Goal: Task Accomplishment & Management: Manage account settings

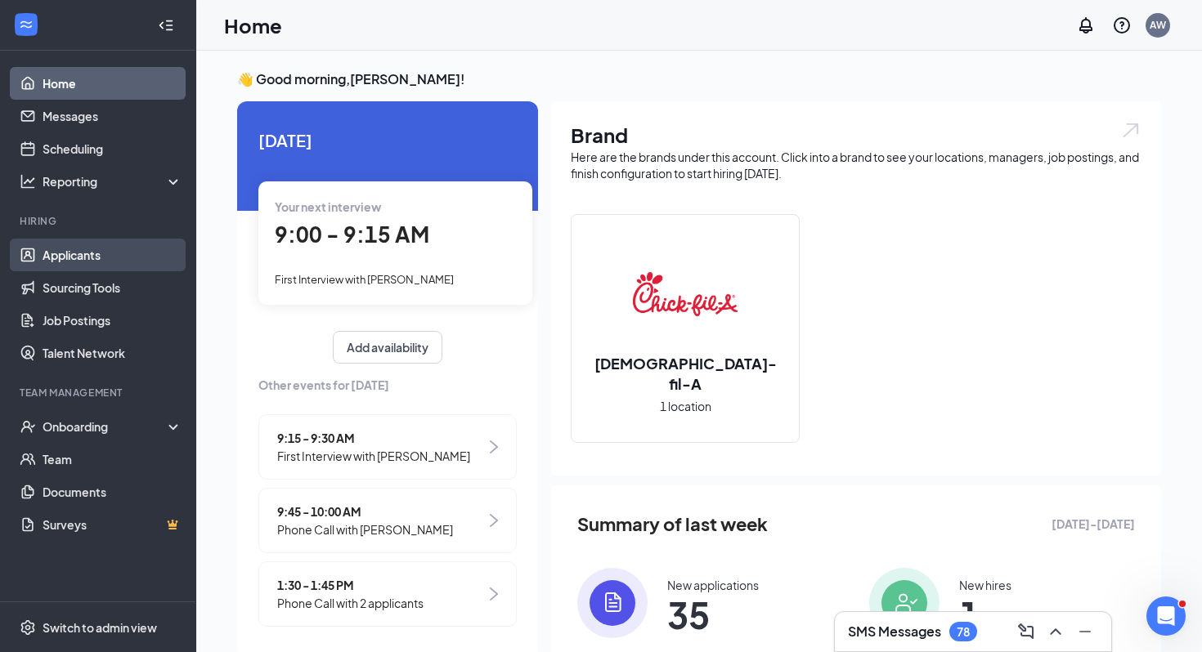
click at [158, 257] on link "Applicants" at bounding box center [113, 255] width 140 height 33
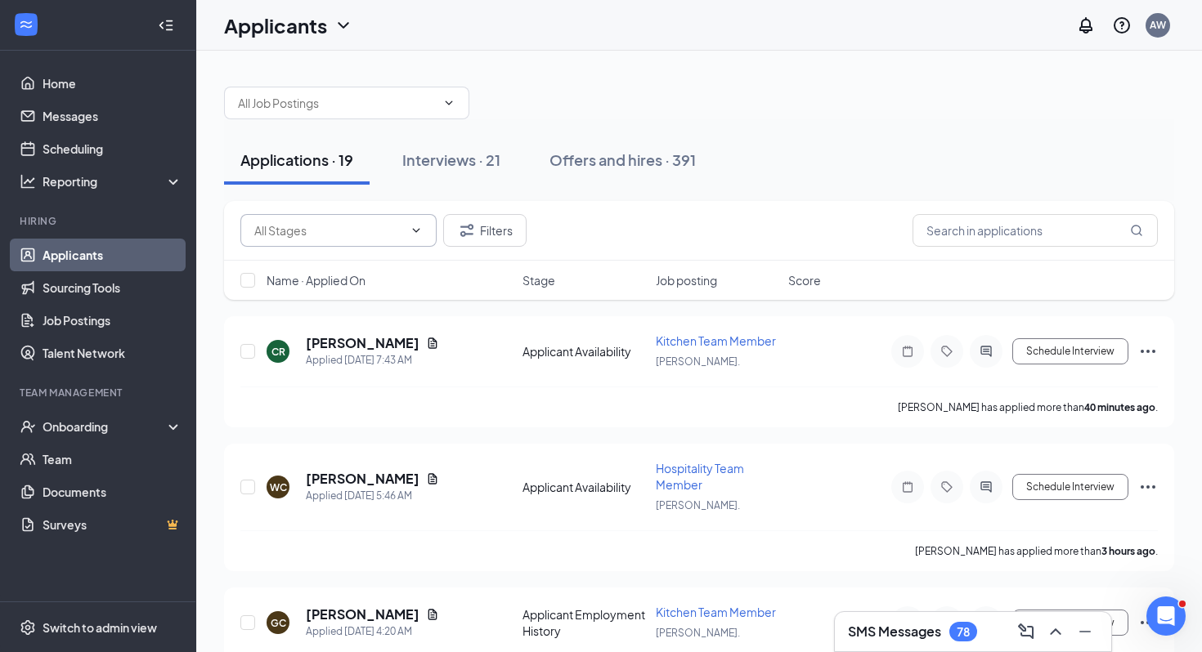
click at [329, 235] on input "text" at bounding box center [328, 231] width 149 height 18
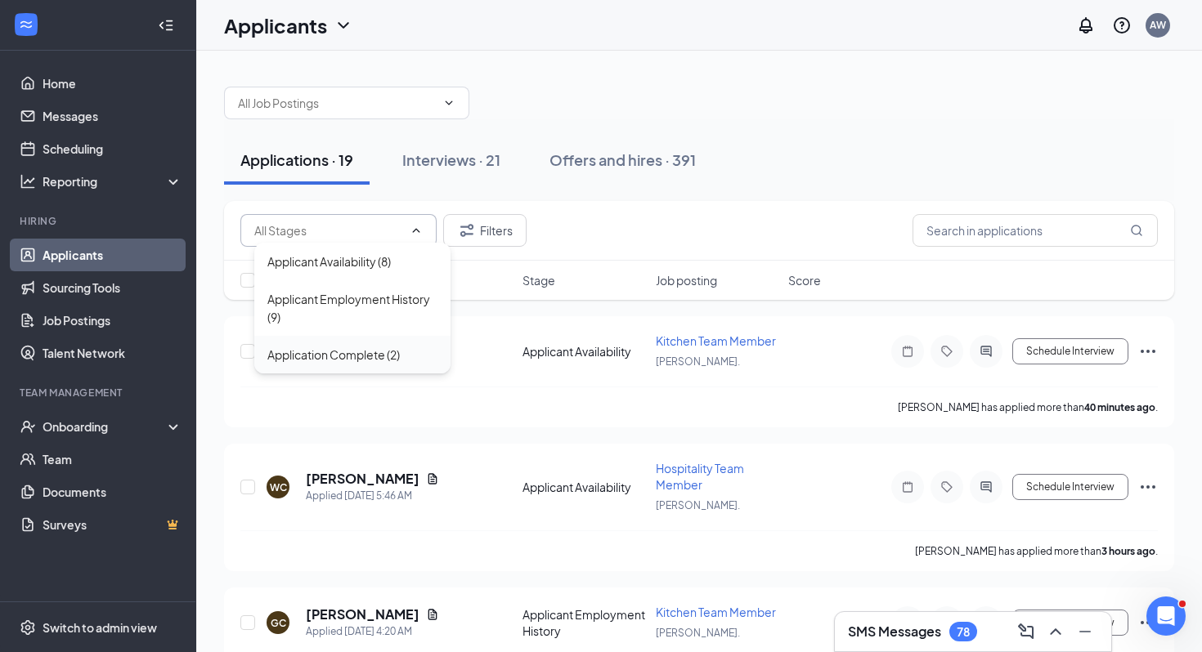
click at [326, 351] on div "Application Complete (2)" at bounding box center [333, 355] width 132 height 18
type input "Application Complete (2)"
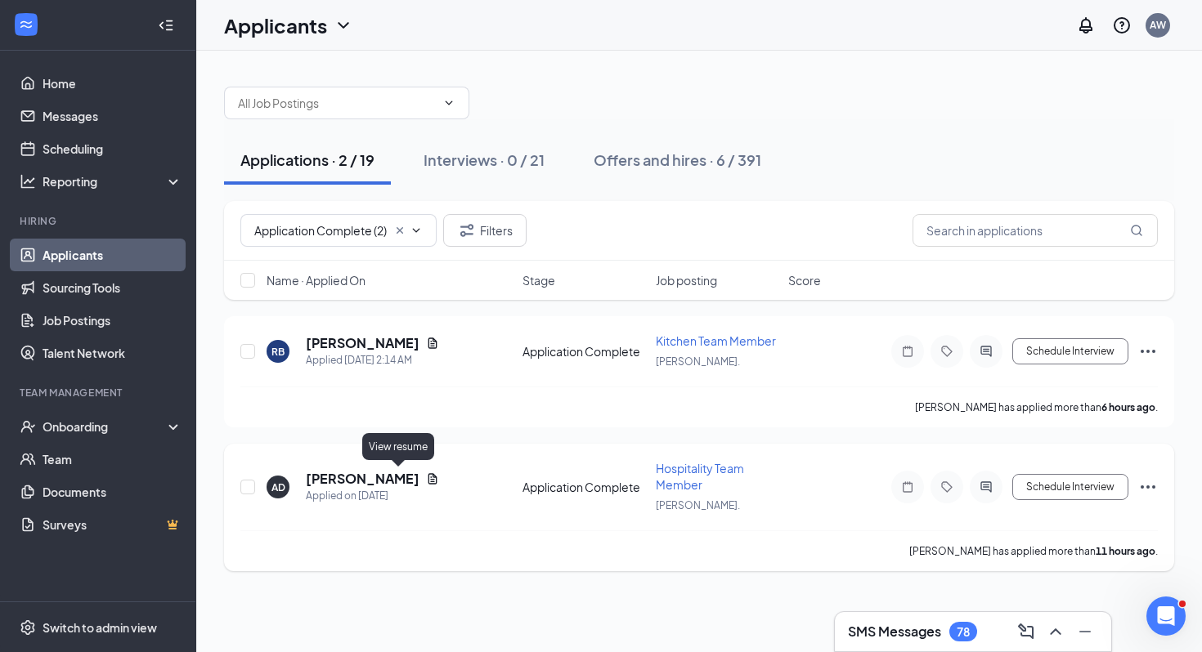
click at [428, 474] on icon "Document" at bounding box center [432, 478] width 9 height 11
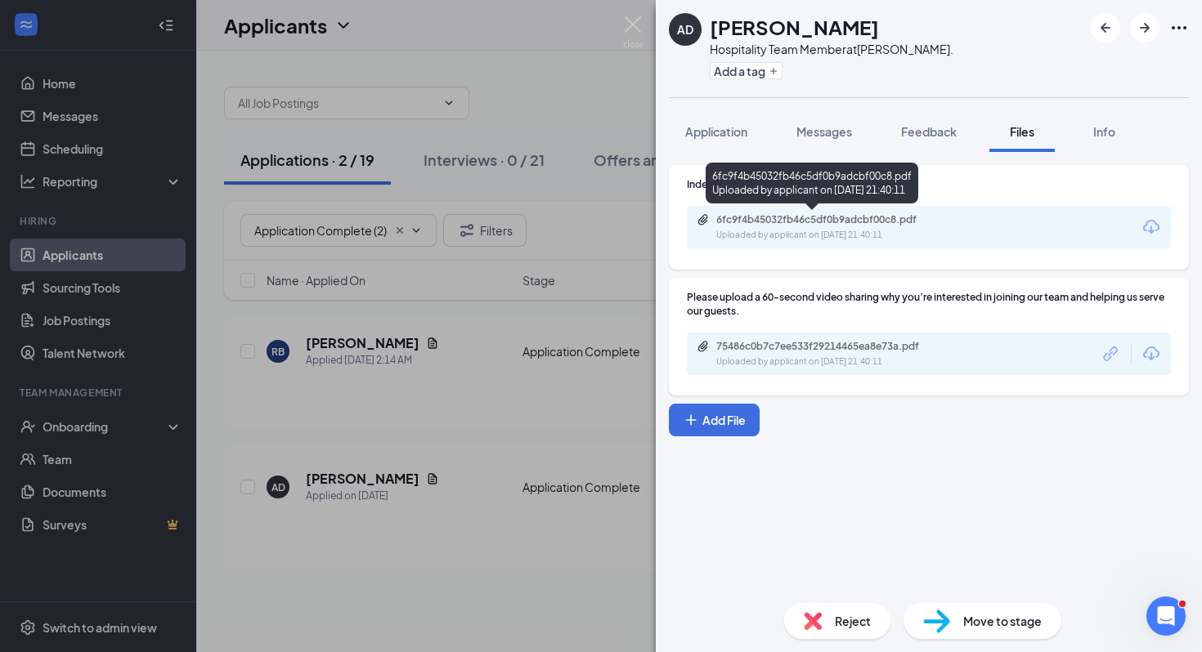
click at [781, 222] on div "6fc9f4b45032fb46c5df0b9adcbf00c8.pdf" at bounding box center [830, 219] width 229 height 13
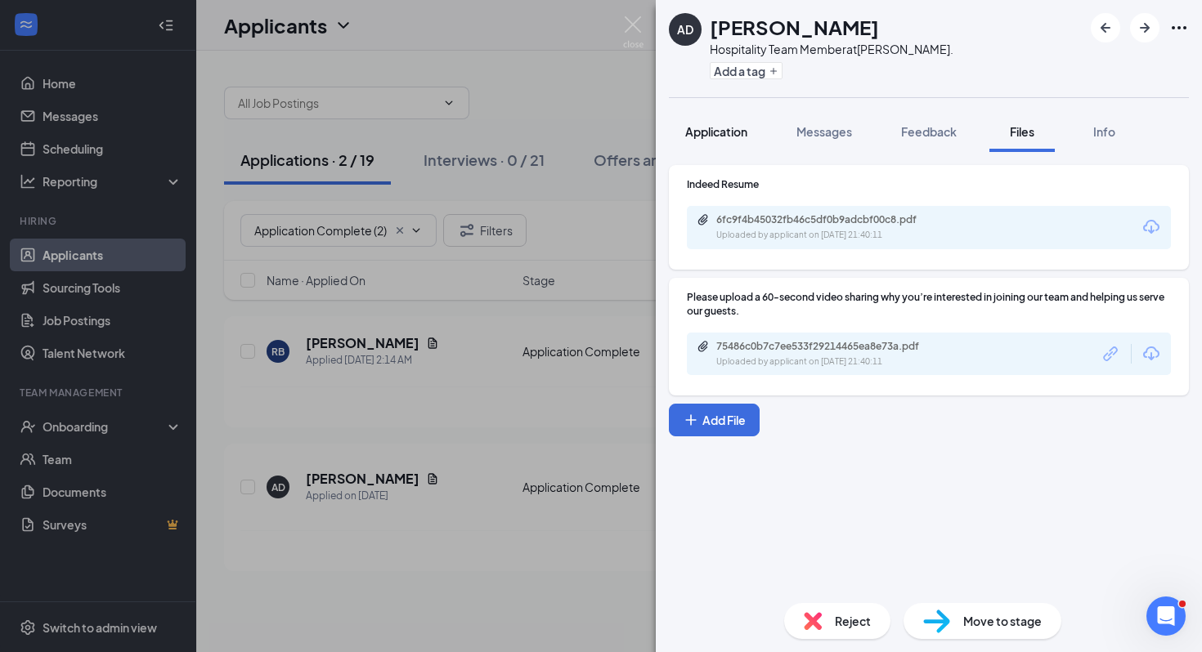
click at [725, 133] on span "Application" at bounding box center [716, 131] width 62 height 15
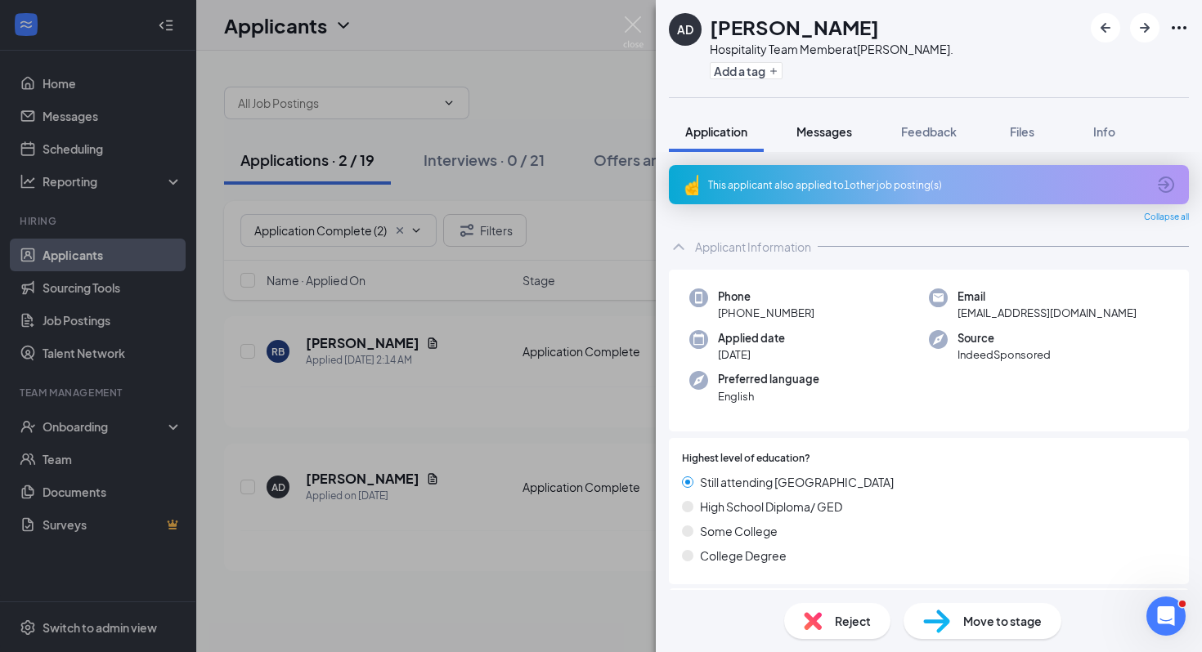
click at [804, 140] on button "Messages" at bounding box center [824, 131] width 88 height 41
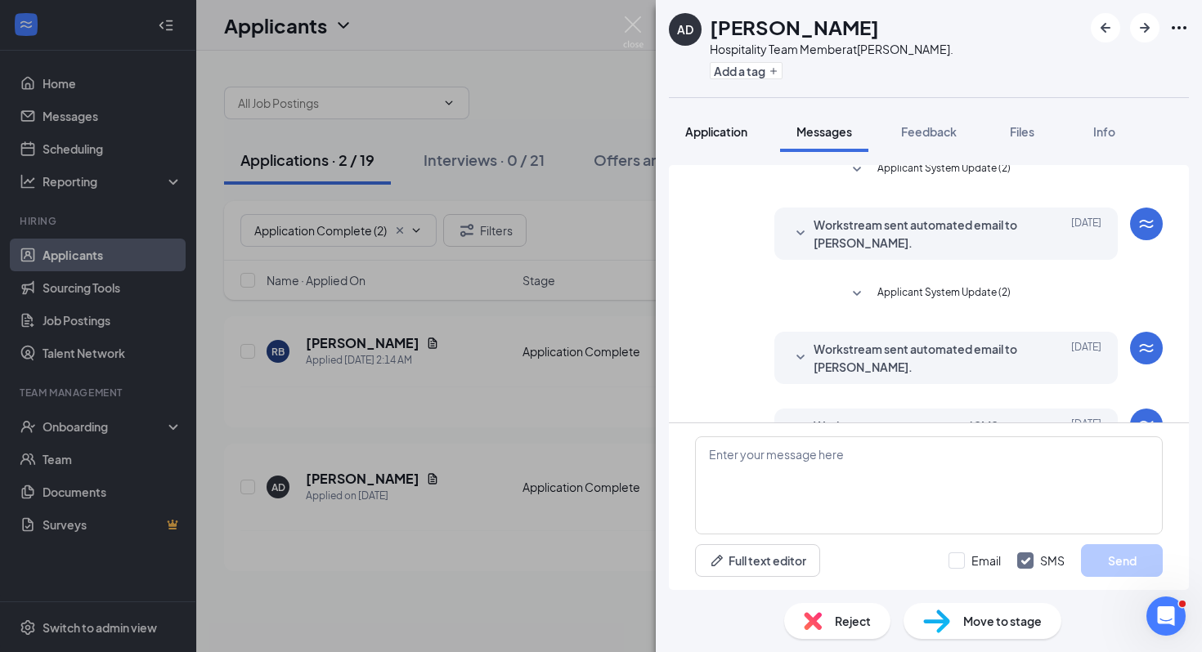
scroll to position [338, 0]
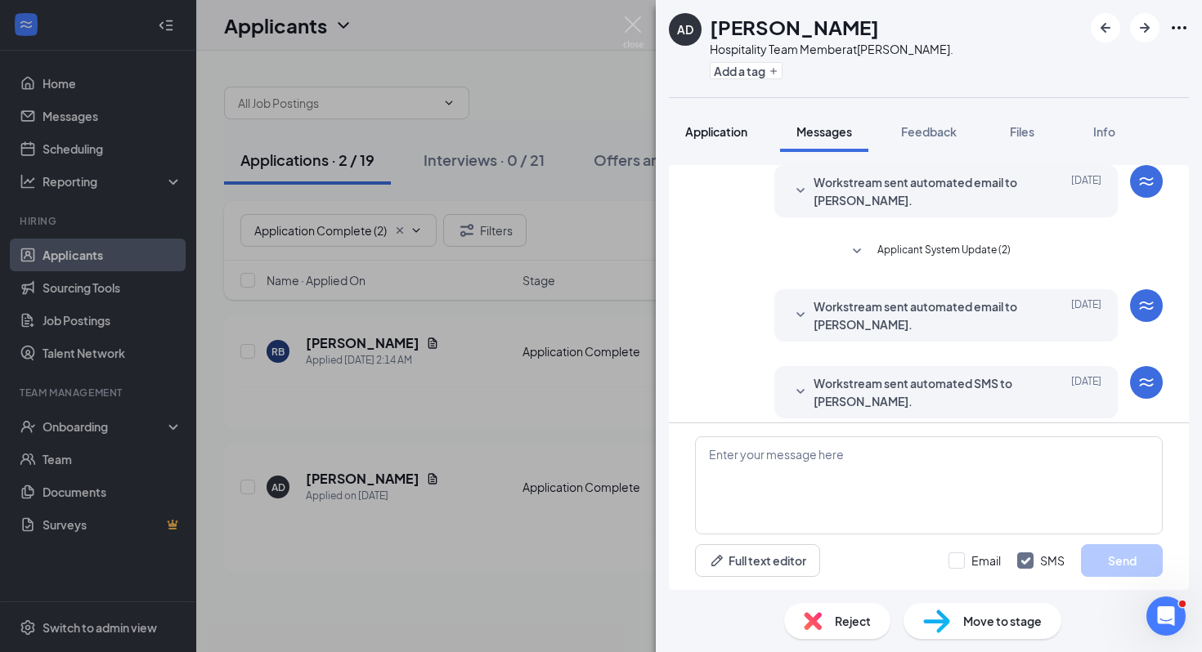
click at [709, 145] on button "Application" at bounding box center [716, 131] width 95 height 41
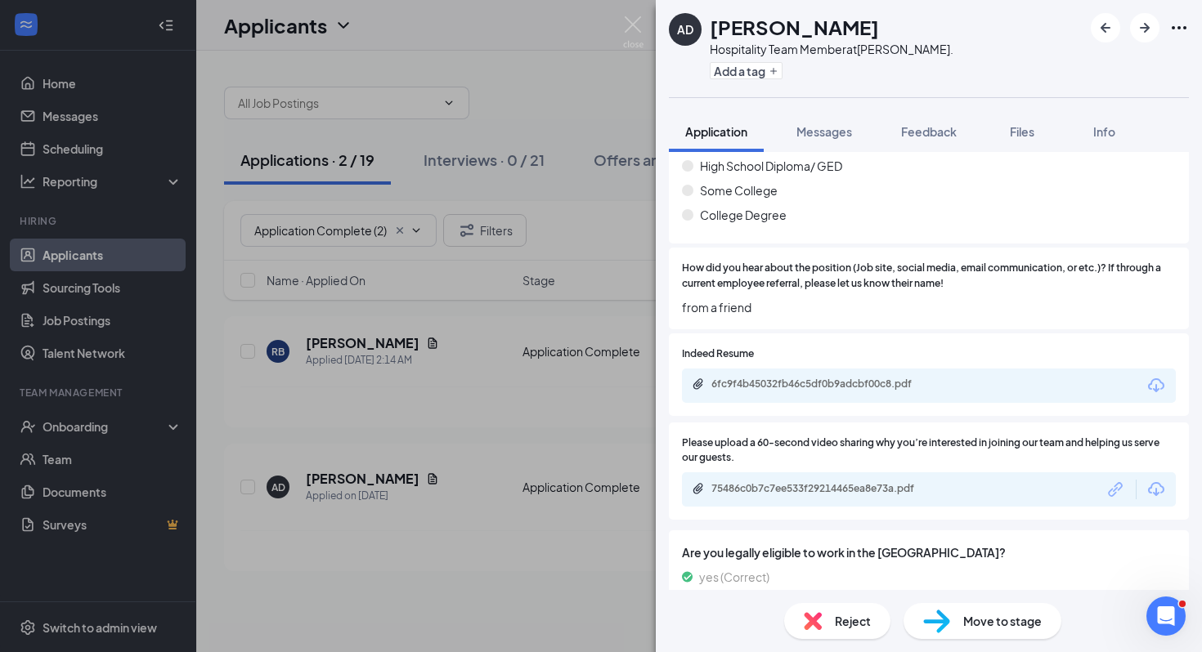
scroll to position [433, 0]
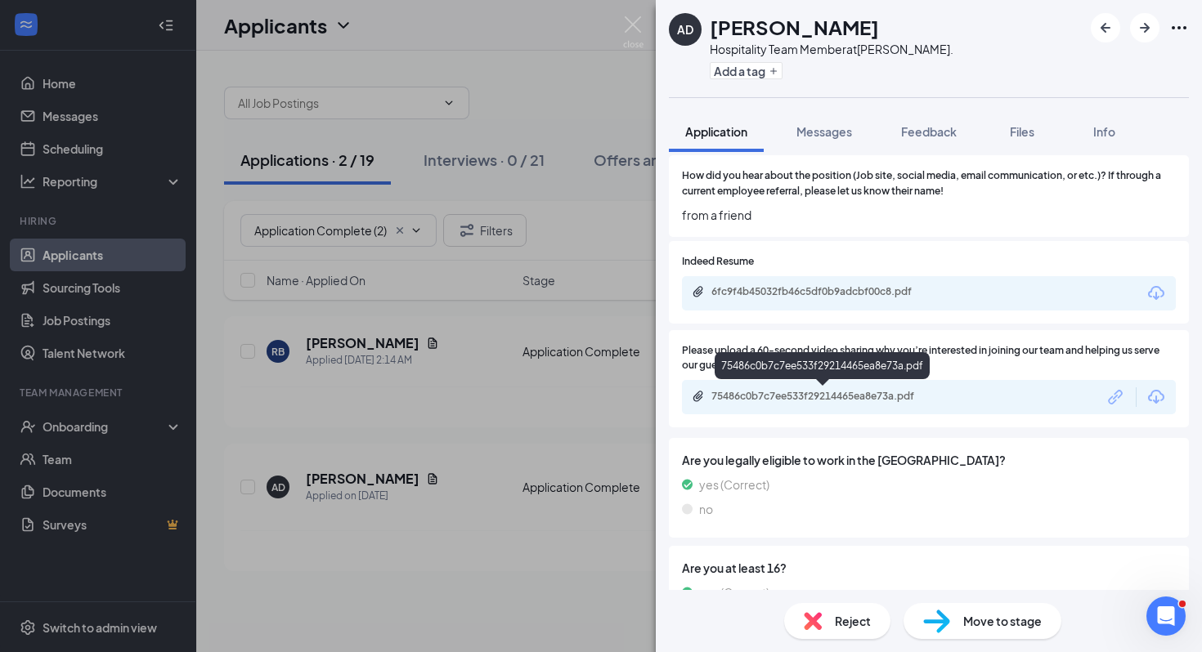
click at [763, 396] on div "75486c0b7c7ee533f29214465ea8e73a.pdf" at bounding box center [825, 396] width 229 height 13
click at [817, 610] on div "Reject" at bounding box center [837, 621] width 106 height 36
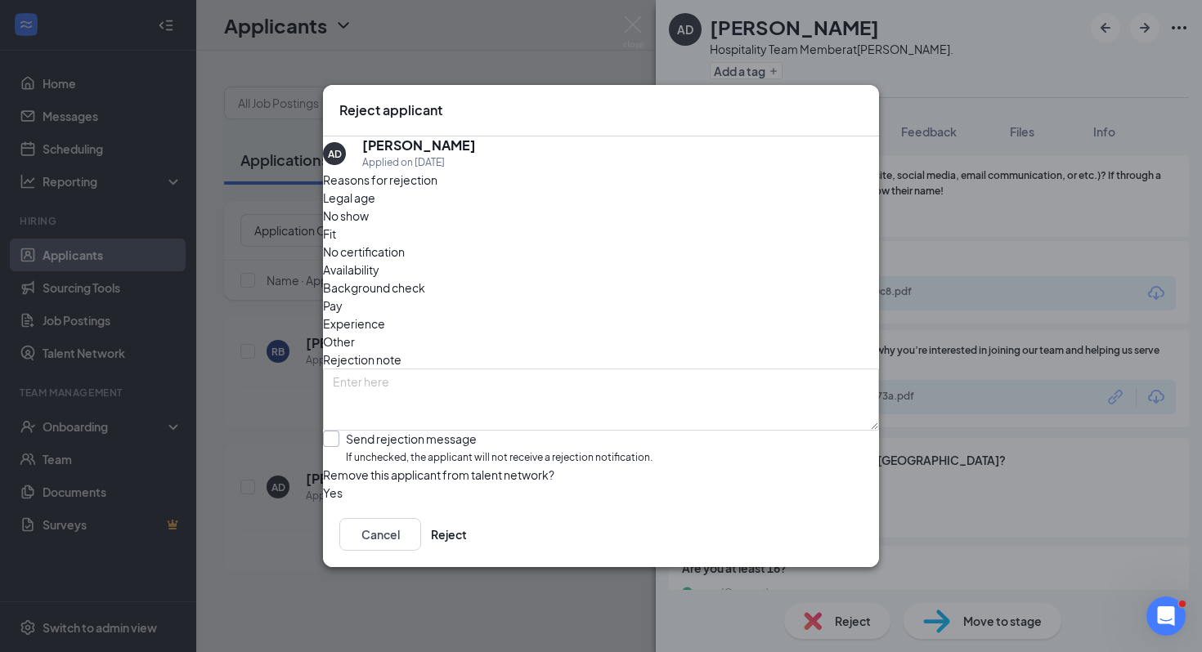
click at [437, 431] on input "Send rejection message If unchecked, the applicant will not receive a rejection…" at bounding box center [487, 448] width 329 height 35
checkbox input "true"
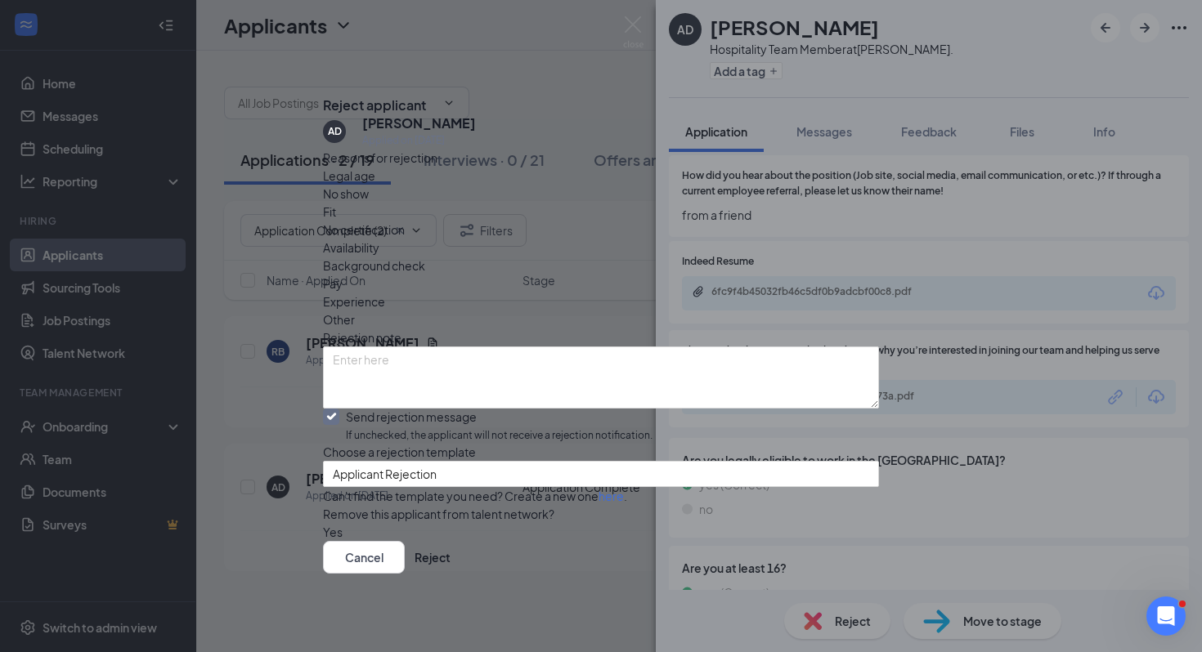
click at [810, 574] on div "Cancel Reject" at bounding box center [601, 557] width 556 height 33
click at [450, 570] on button "Reject" at bounding box center [432, 557] width 36 height 33
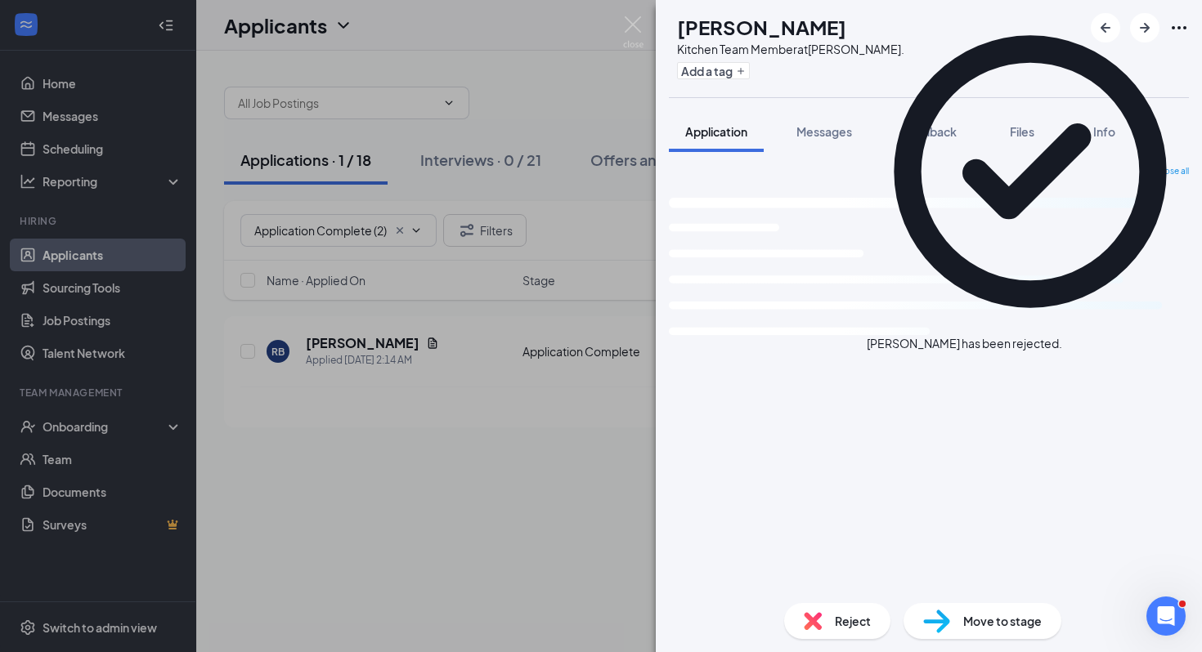
click at [409, 394] on div "RB Rachel Bennis Kitchen Team Member at Frederick Blvd. Add a tag Application M…" at bounding box center [601, 326] width 1202 height 652
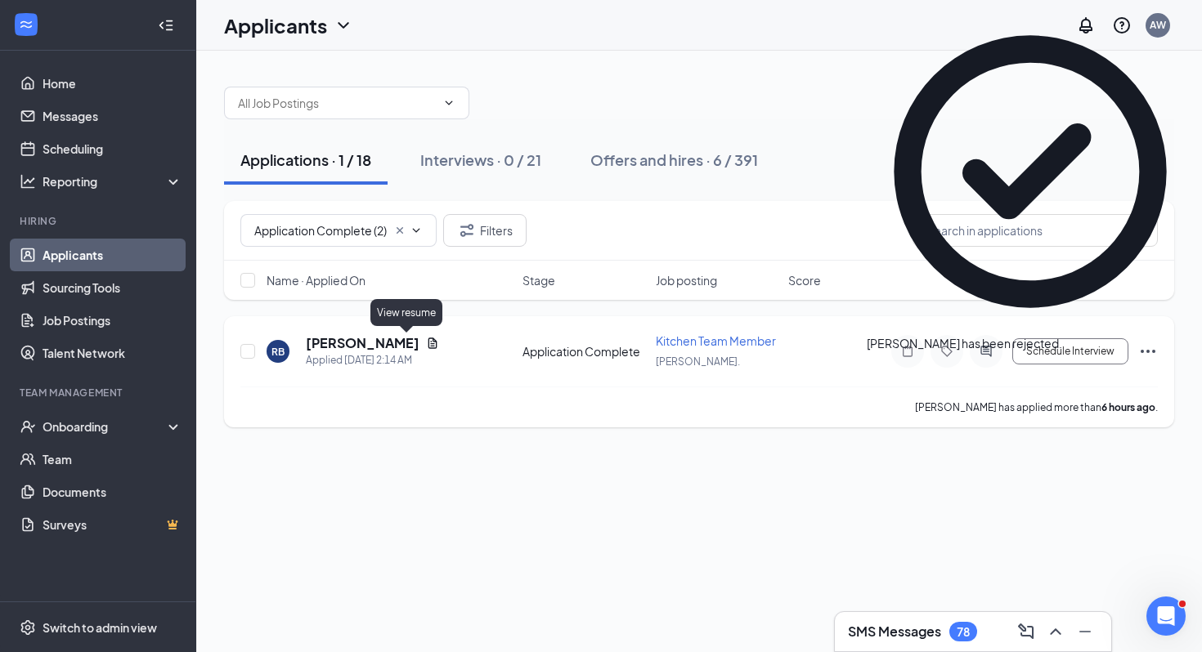
click at [428, 342] on icon "Document" at bounding box center [432, 343] width 9 height 11
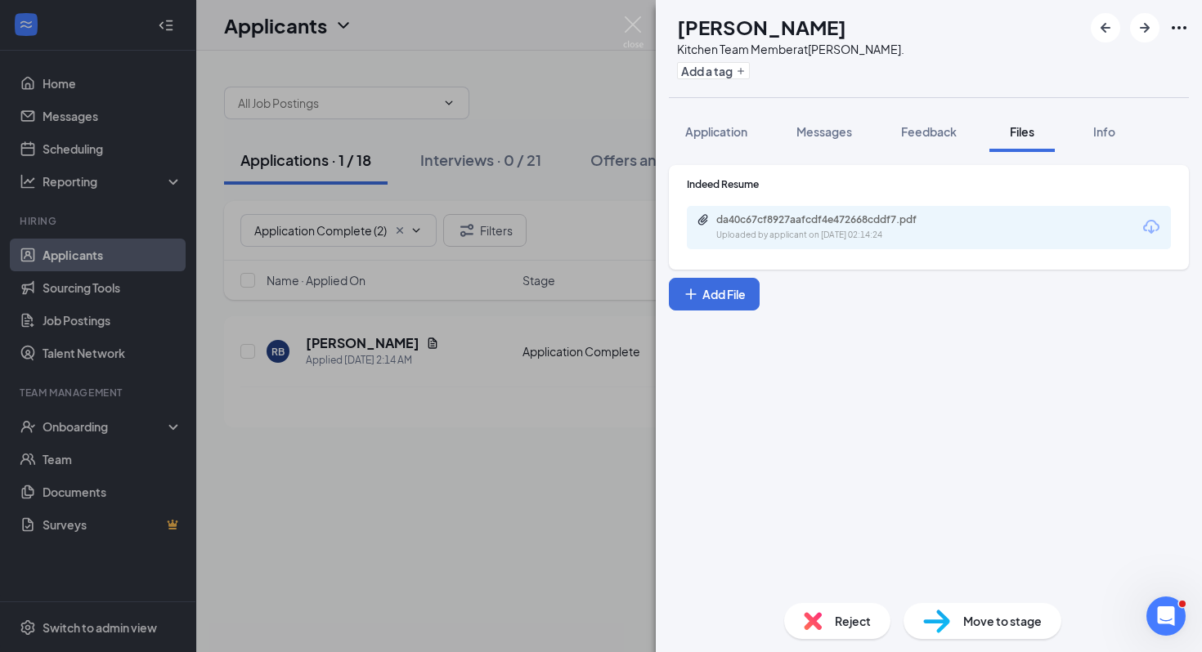
click at [787, 215] on div "da40c67cf8927aafcdf4e472668cddf7.pdf" at bounding box center [830, 219] width 229 height 13
click at [722, 105] on div "RB Rachel Bennis Kitchen Team Member at Frederick Blvd. Add a tag Application M…" at bounding box center [929, 326] width 546 height 652
click at [722, 122] on button "Application" at bounding box center [716, 131] width 95 height 41
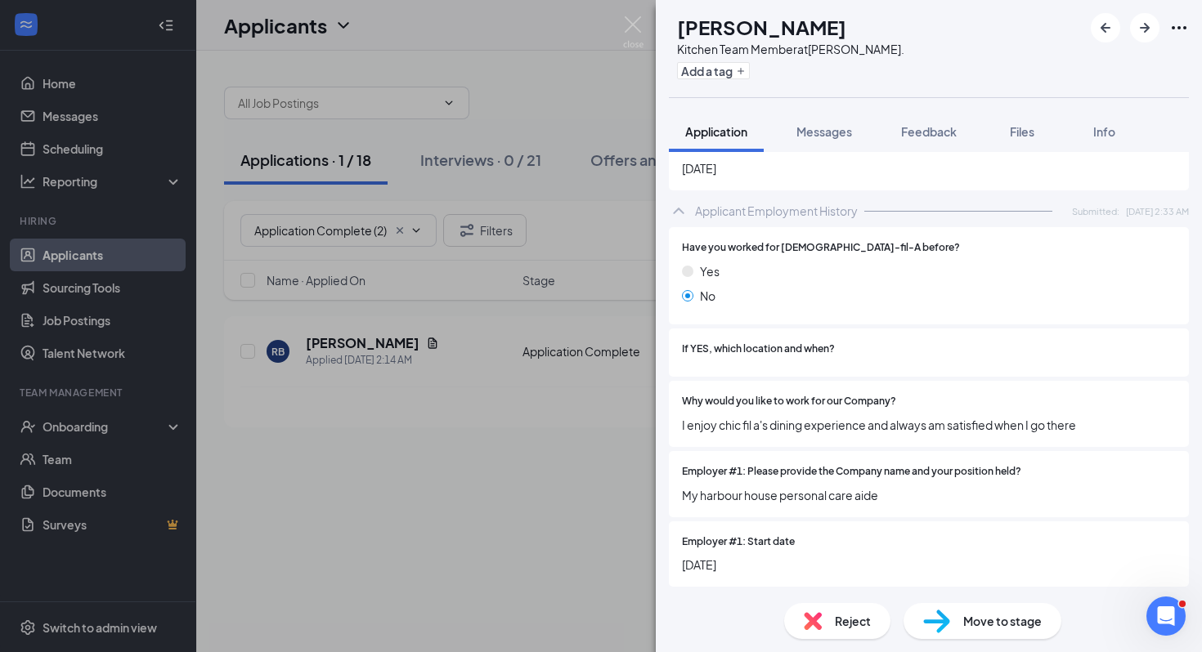
scroll to position [1261, 0]
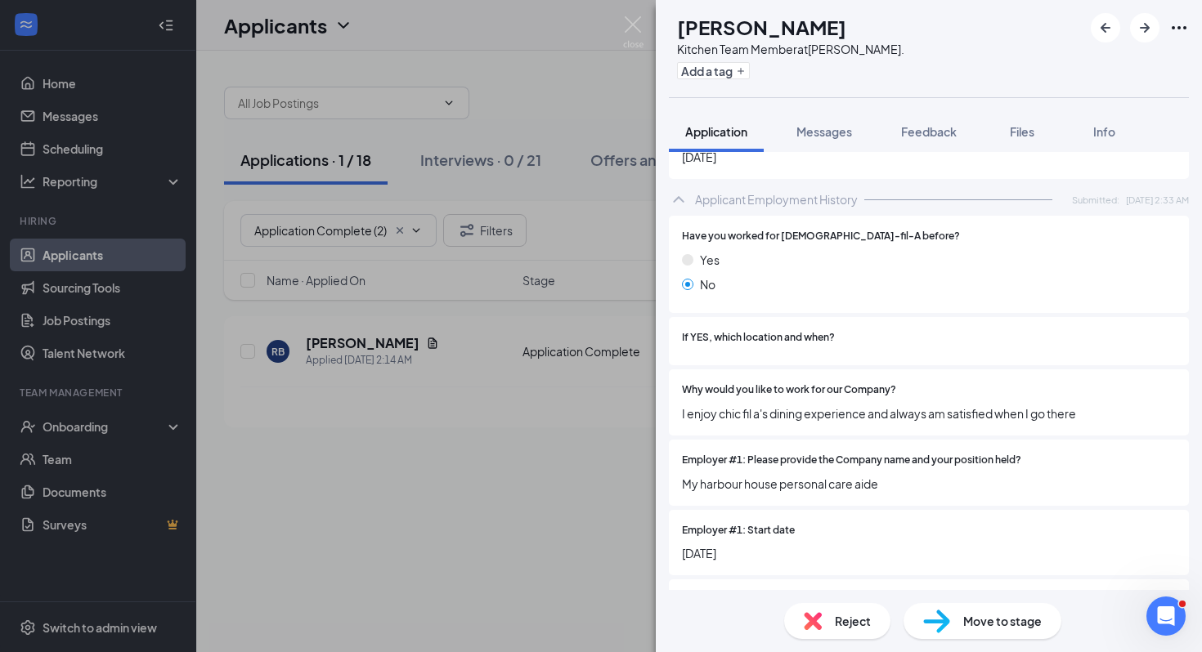
click at [853, 626] on span "Reject" at bounding box center [853, 621] width 36 height 18
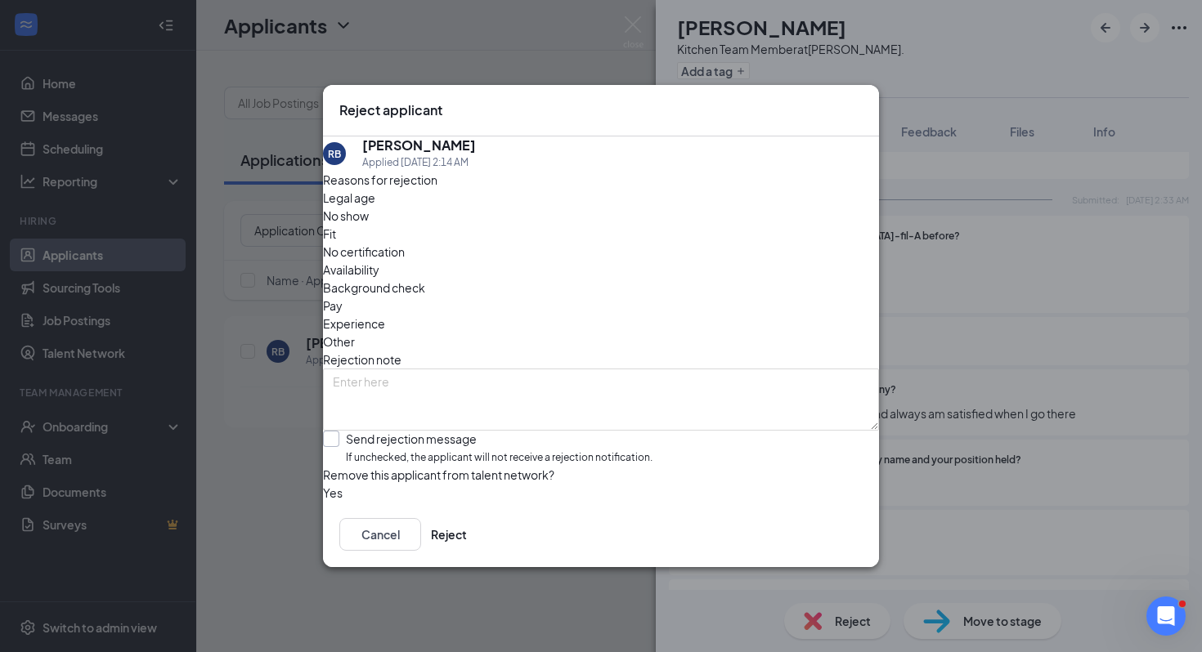
click at [465, 431] on input "Send rejection message If unchecked, the applicant will not receive a rejection…" at bounding box center [487, 448] width 329 height 35
checkbox input "true"
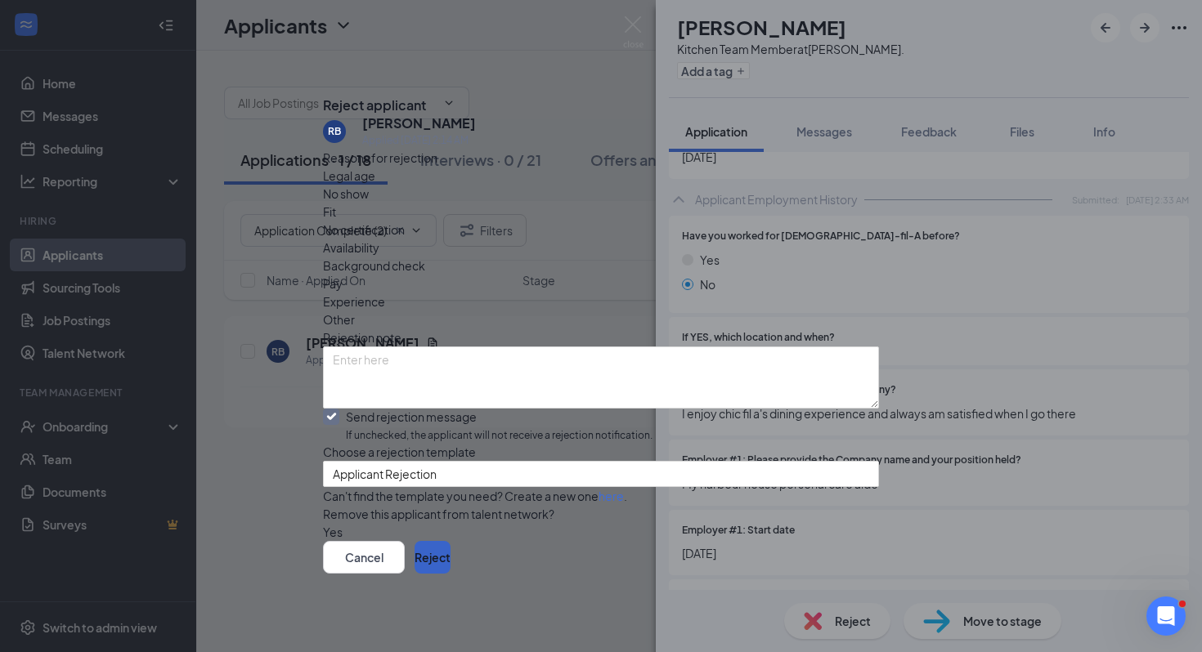
click at [450, 560] on button "Reject" at bounding box center [432, 557] width 36 height 33
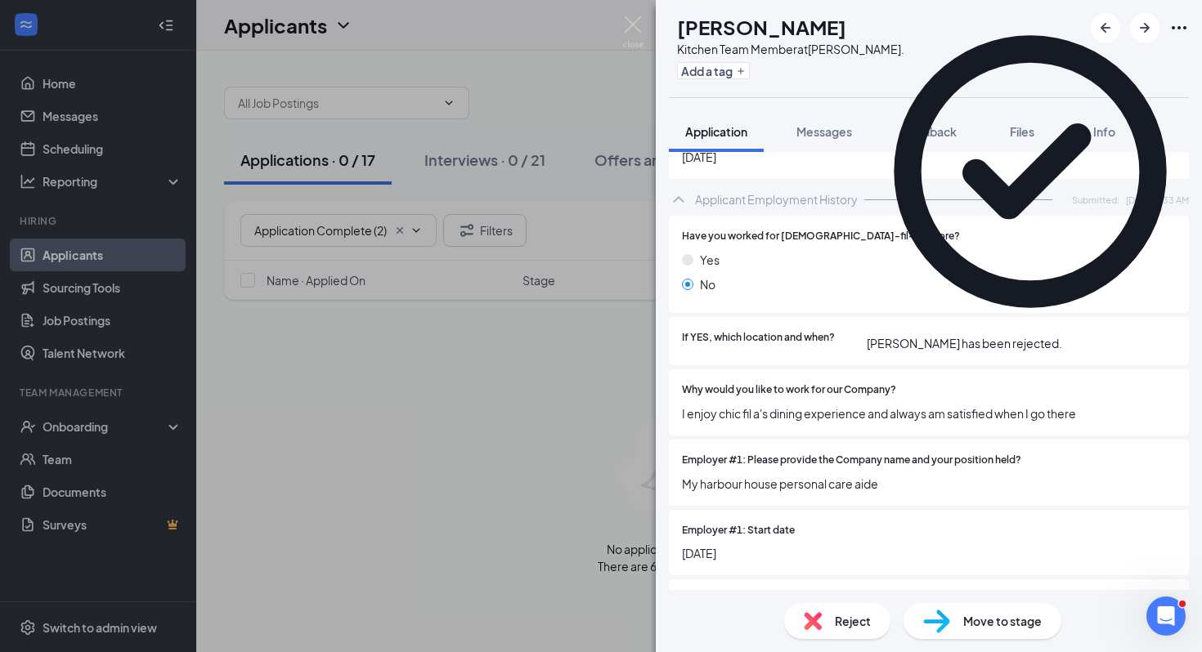
click at [508, 426] on div "RB Rachel Bennis Kitchen Team Member at Frederick Blvd. Add a tag Application M…" at bounding box center [601, 326] width 1202 height 652
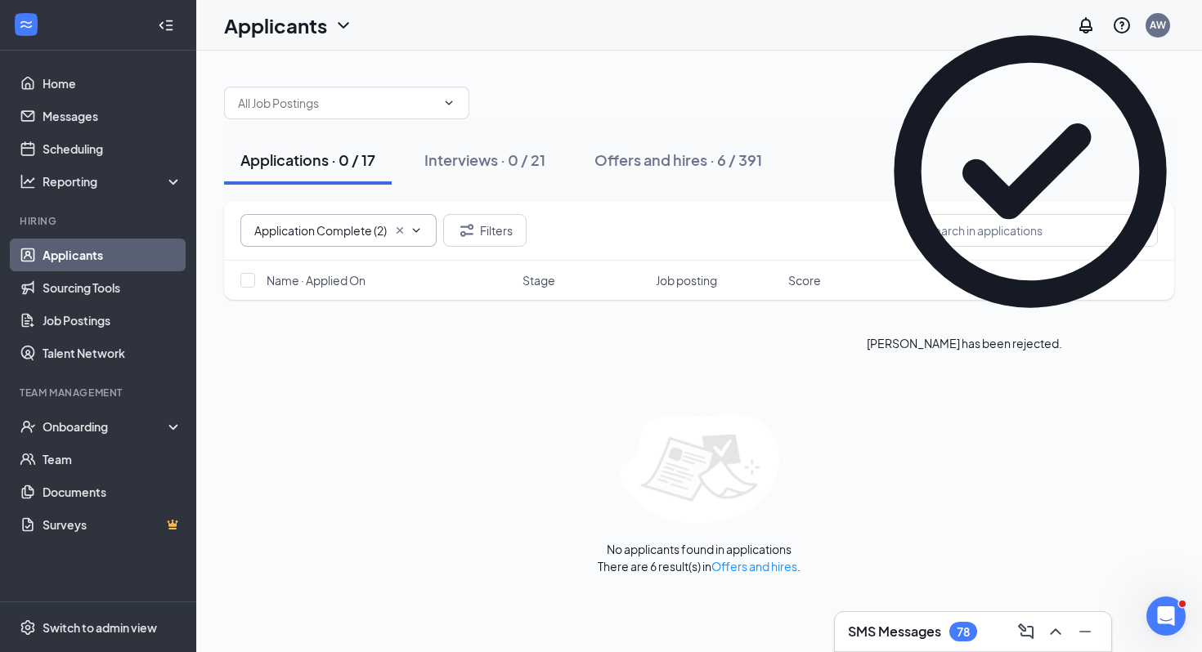
click at [413, 222] on span "Application Complete (2) No options" at bounding box center [338, 230] width 196 height 33
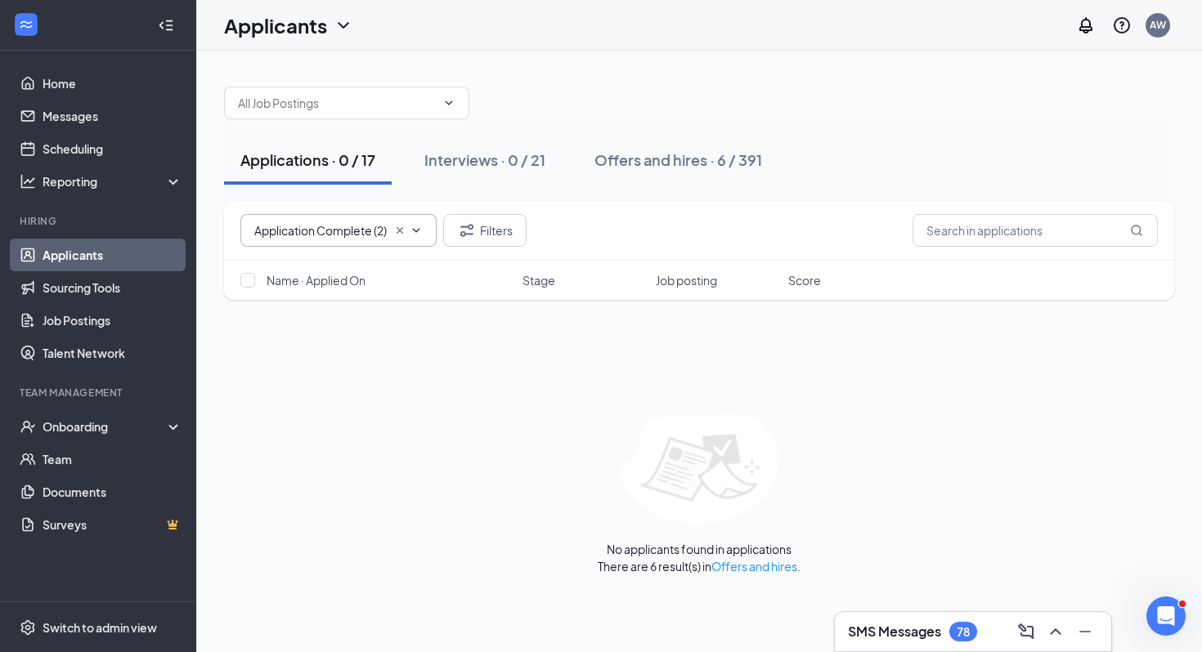
click at [411, 229] on icon "ChevronDown" at bounding box center [416, 230] width 13 height 13
click at [398, 234] on icon "Cross" at bounding box center [399, 230] width 13 height 13
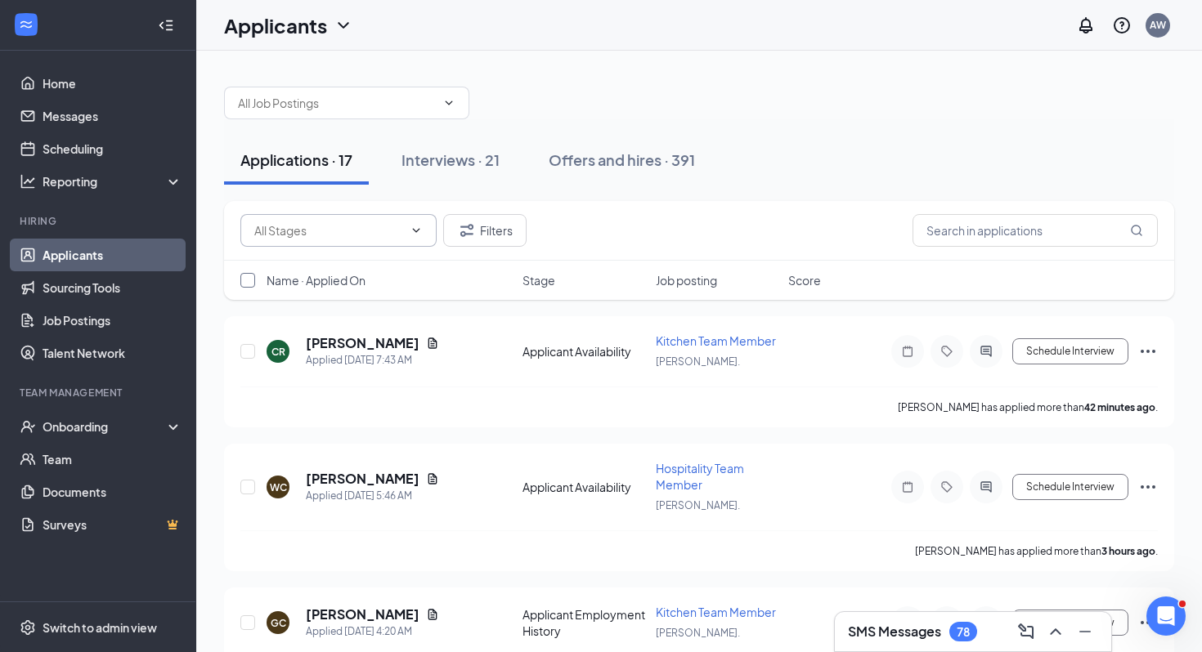
click at [244, 285] on input "checkbox" at bounding box center [247, 280] width 15 height 15
checkbox input "true"
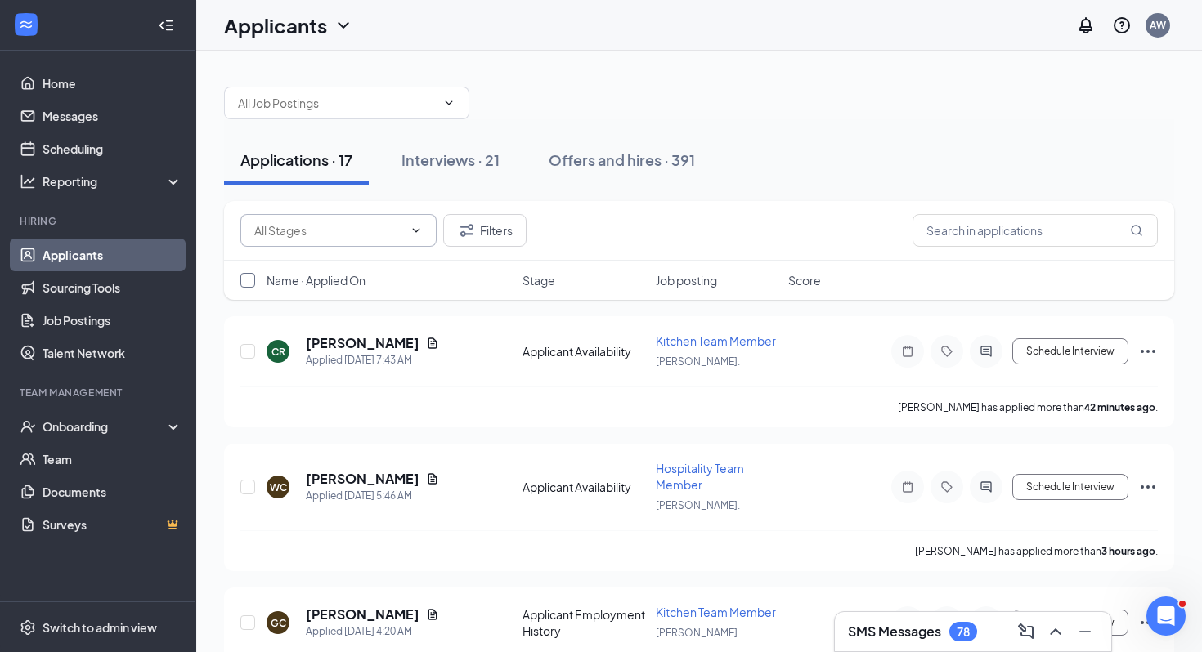
checkbox input "true"
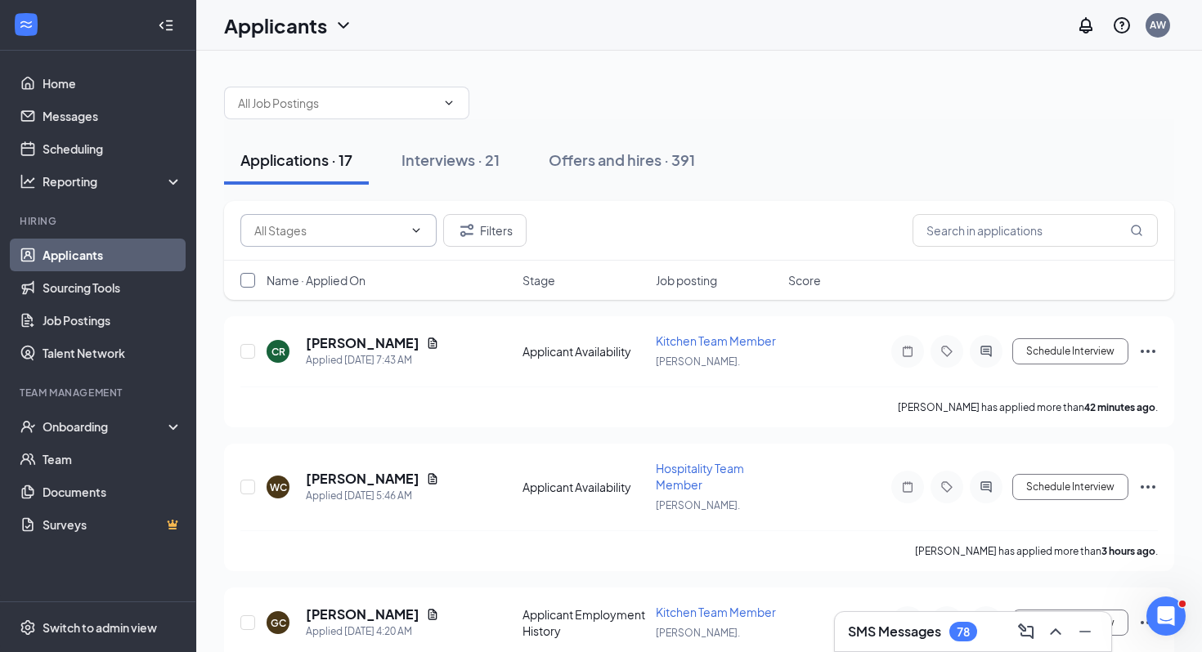
checkbox input "true"
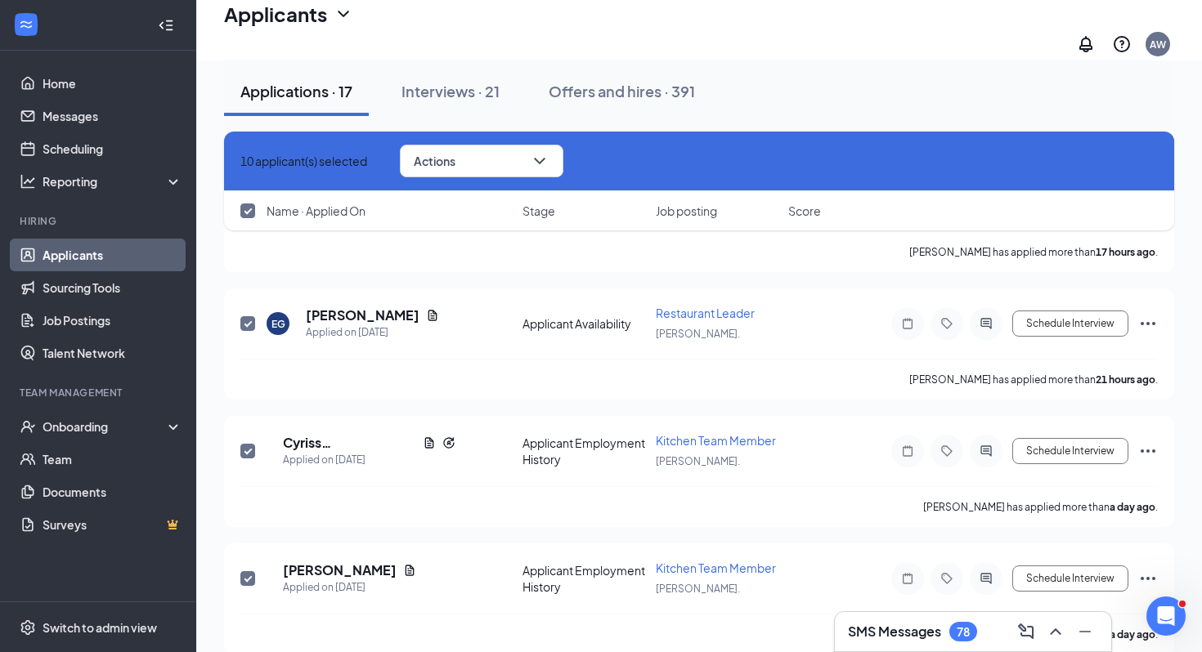
checkbox input "false"
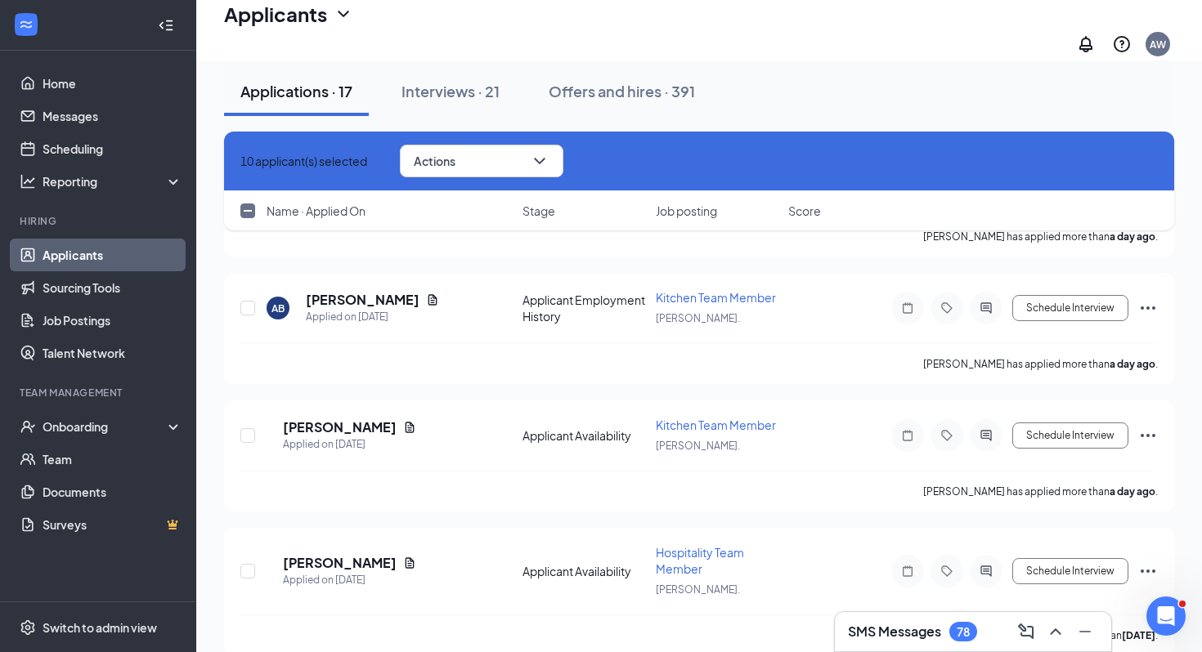
scroll to position [1863, 0]
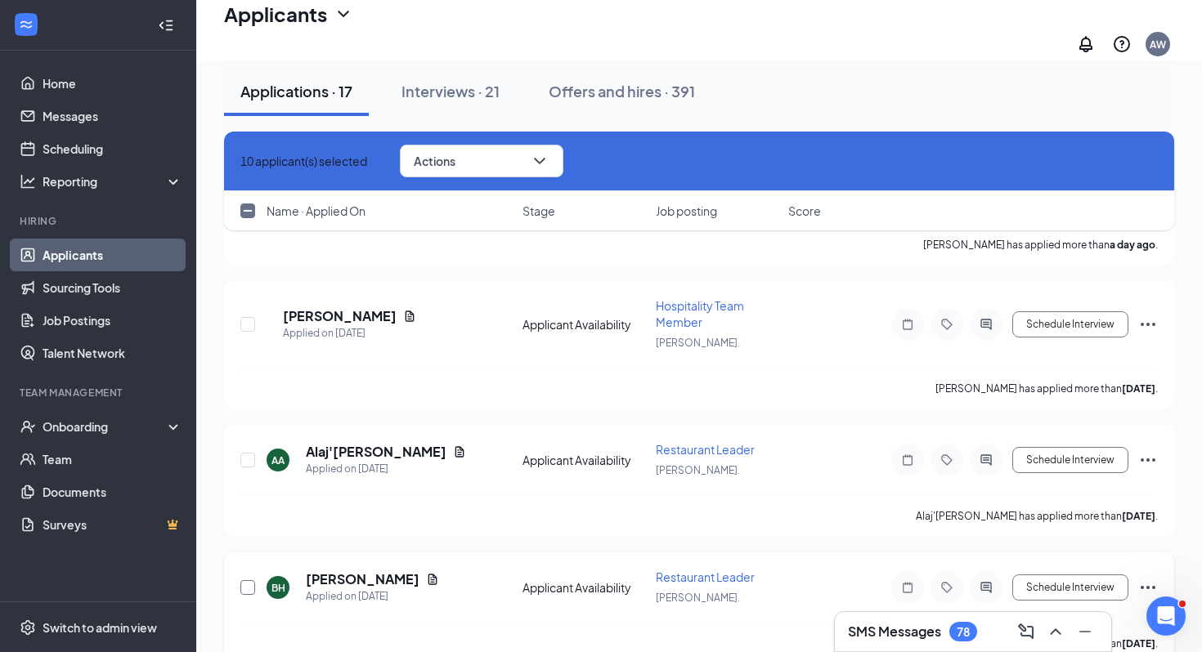
click at [249, 580] on input "checkbox" at bounding box center [247, 587] width 15 height 15
checkbox input "true"
click at [255, 441] on div at bounding box center [248, 460] width 16 height 38
click at [247, 453] on input "checkbox" at bounding box center [247, 460] width 15 height 15
checkbox input "true"
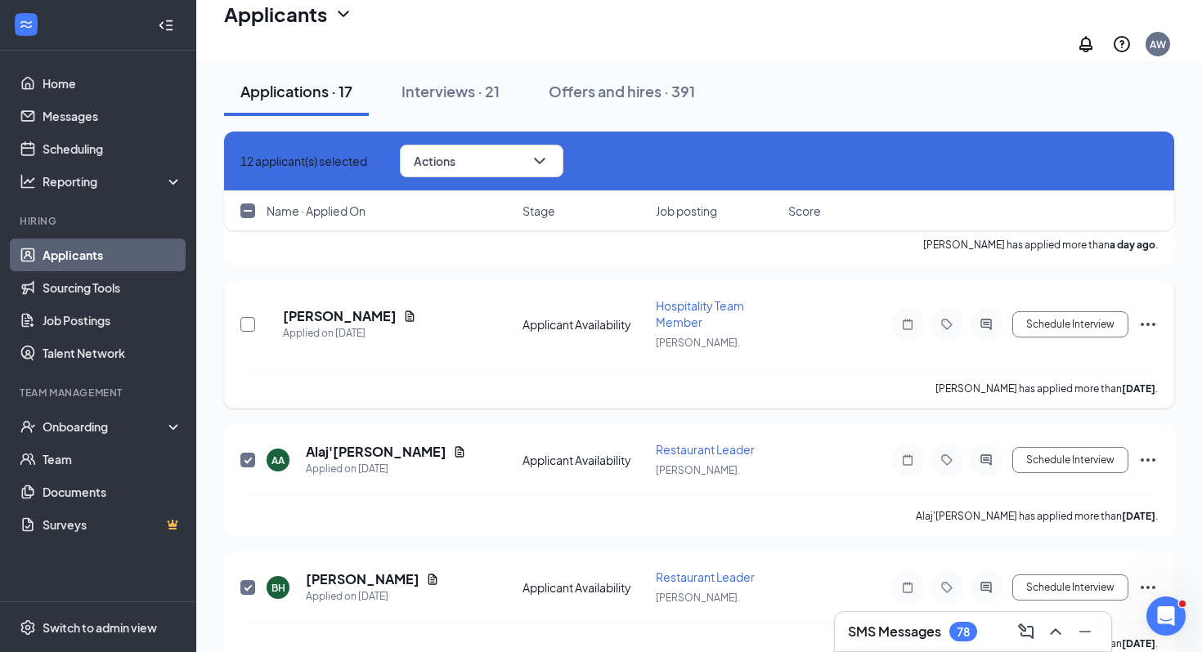
click at [244, 317] on input "checkbox" at bounding box center [247, 324] width 15 height 15
checkbox input "true"
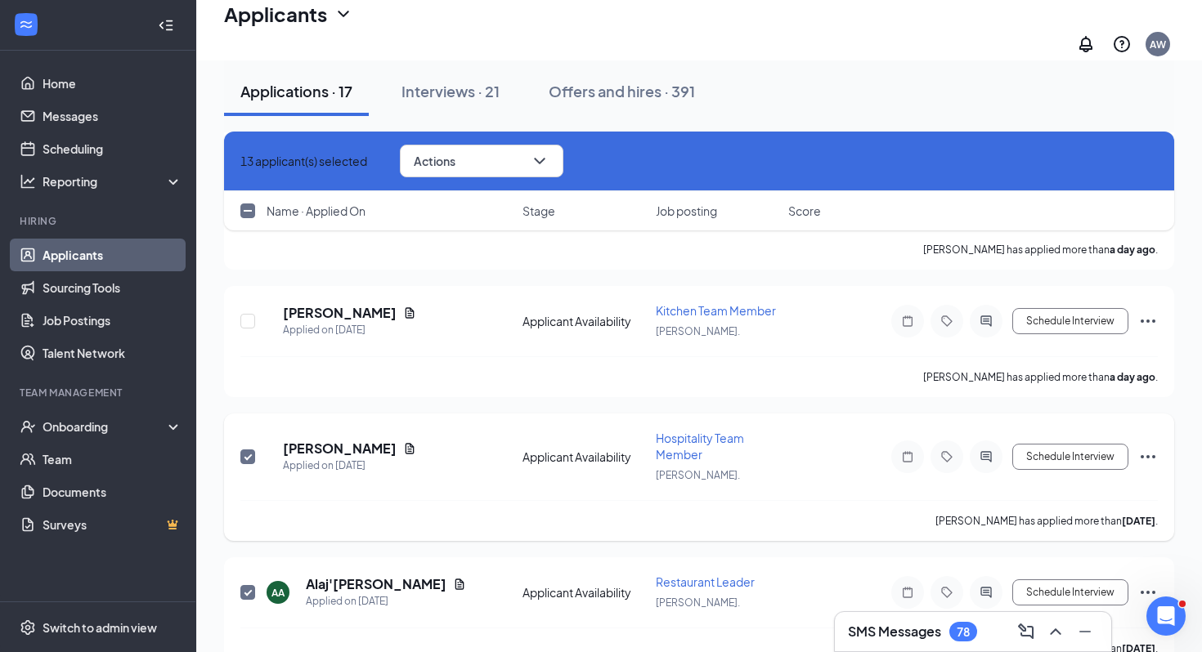
scroll to position [1721, 0]
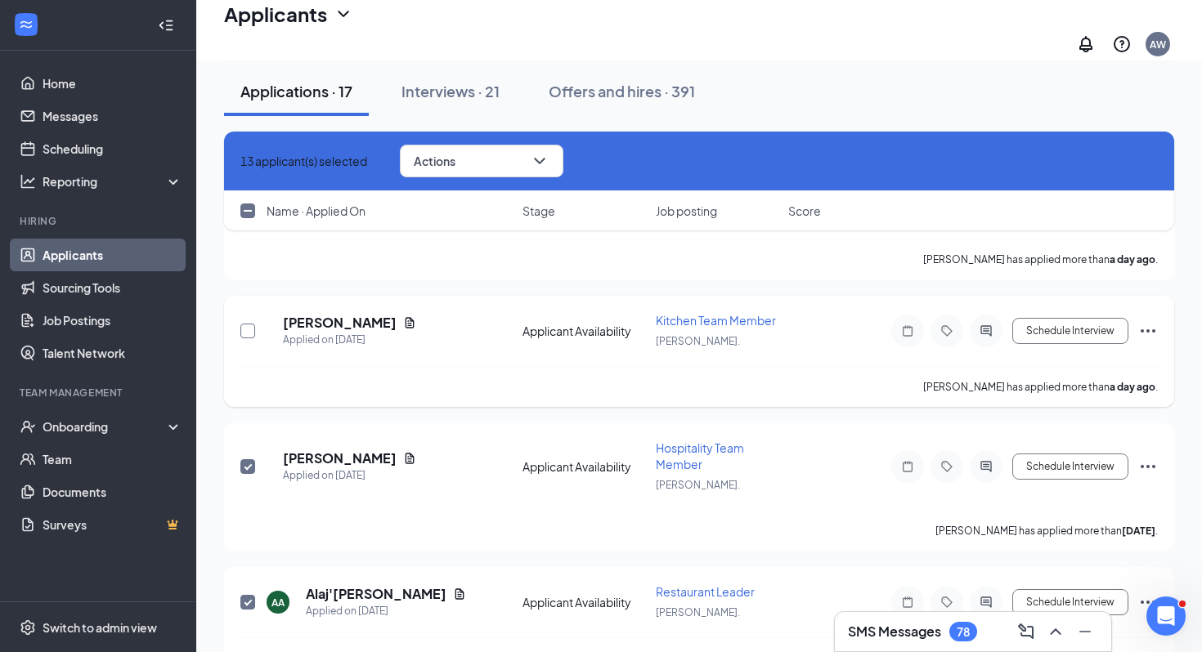
click at [244, 324] on input "checkbox" at bounding box center [247, 331] width 15 height 15
checkbox input "true"
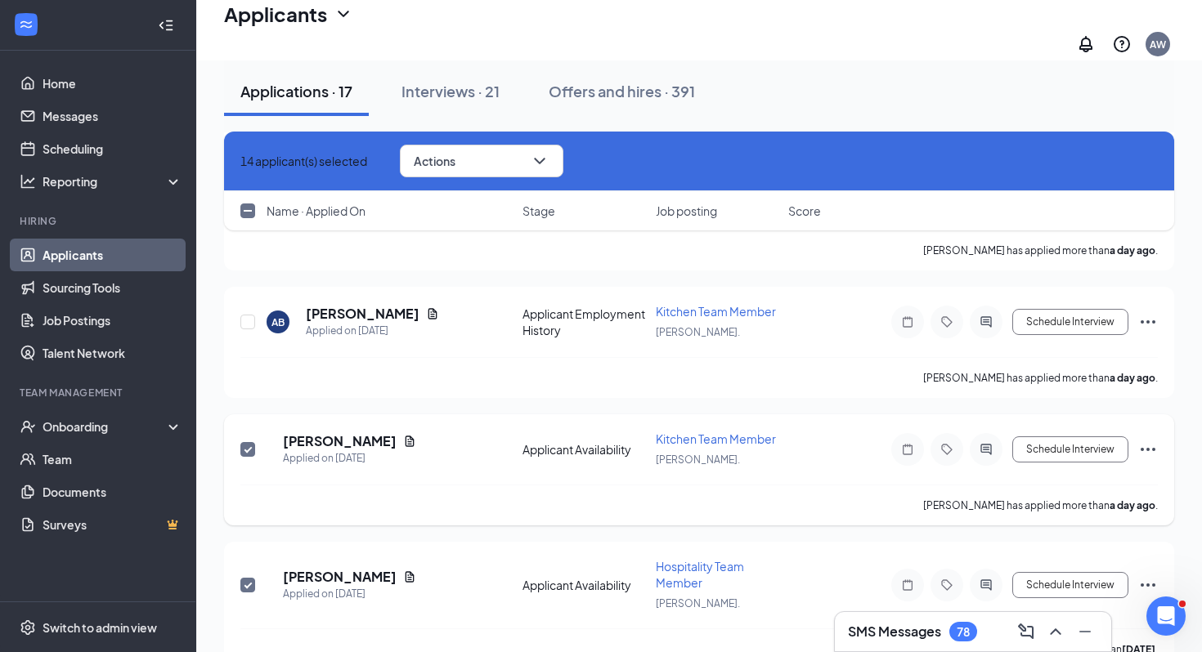
scroll to position [1600, 0]
click at [246, 317] on input "checkbox" at bounding box center [247, 324] width 15 height 15
checkbox input "true"
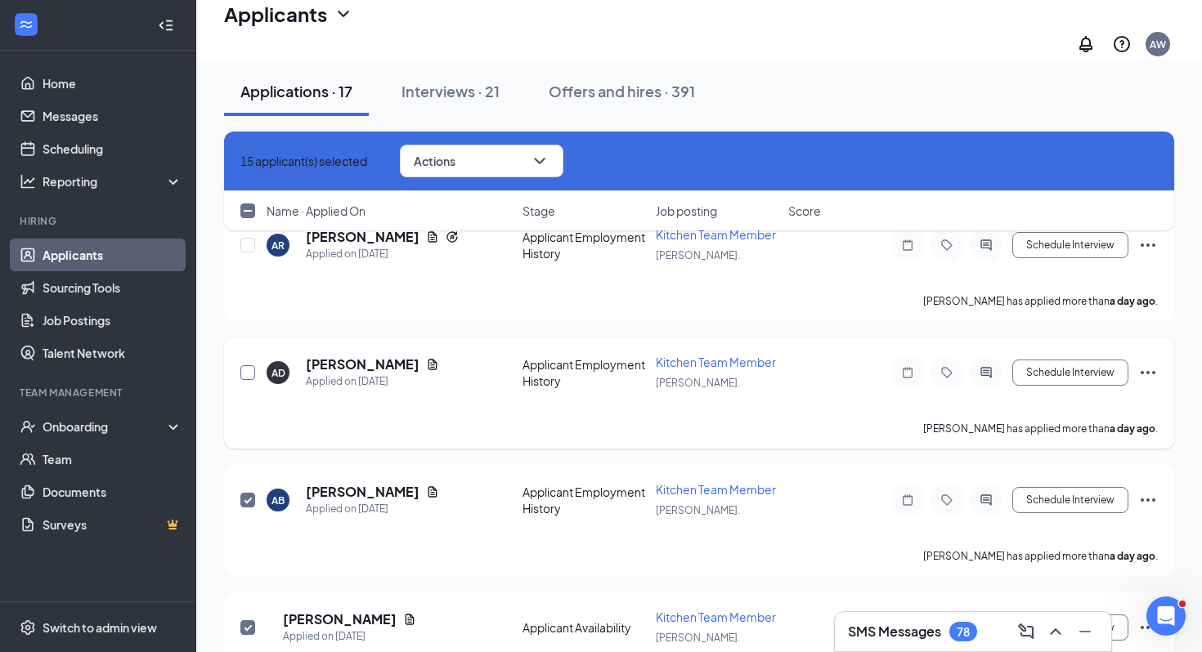
click at [248, 365] on input "checkbox" at bounding box center [247, 372] width 15 height 15
checkbox input "true"
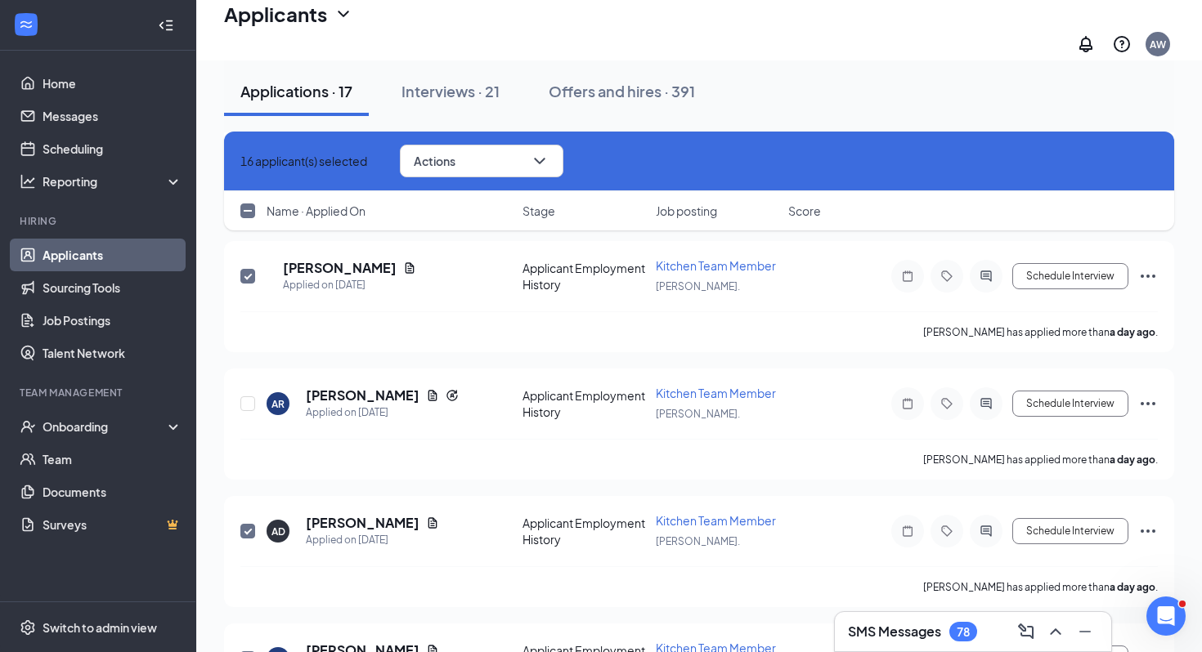
scroll to position [1257, 0]
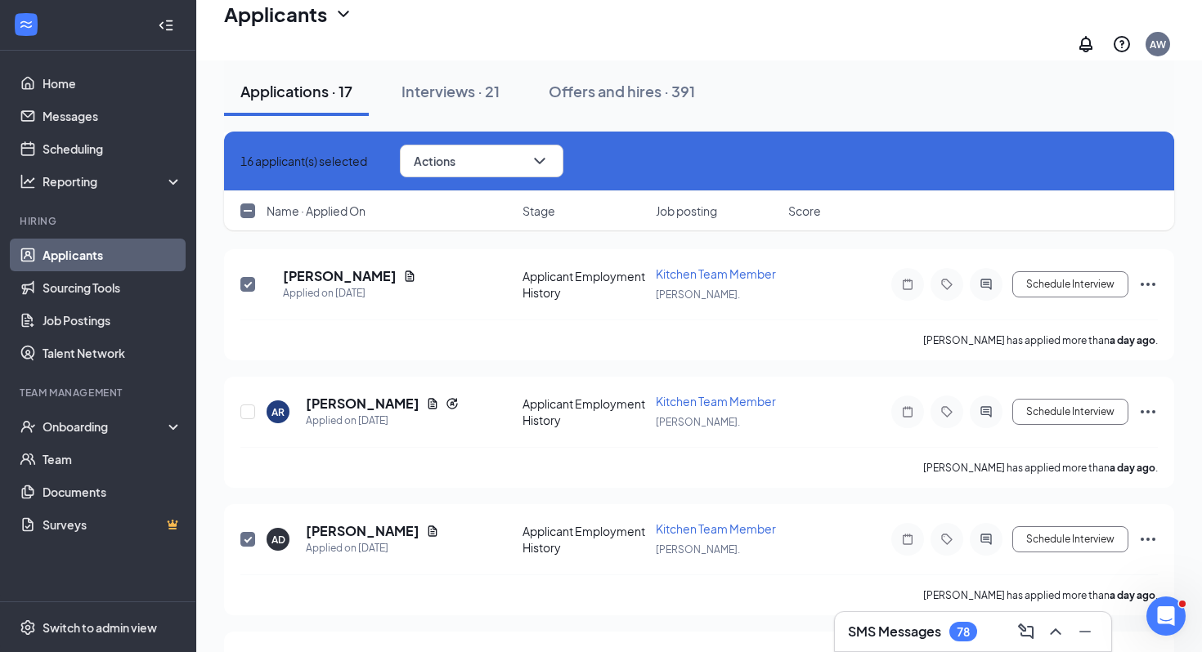
click at [244, 199] on div "Name · Applied On Stage Job posting Score" at bounding box center [699, 210] width 950 height 39
click at [245, 204] on input "checkbox" at bounding box center [247, 211] width 15 height 15
checkbox input "true"
click at [245, 210] on input "checkbox" at bounding box center [247, 211] width 15 height 15
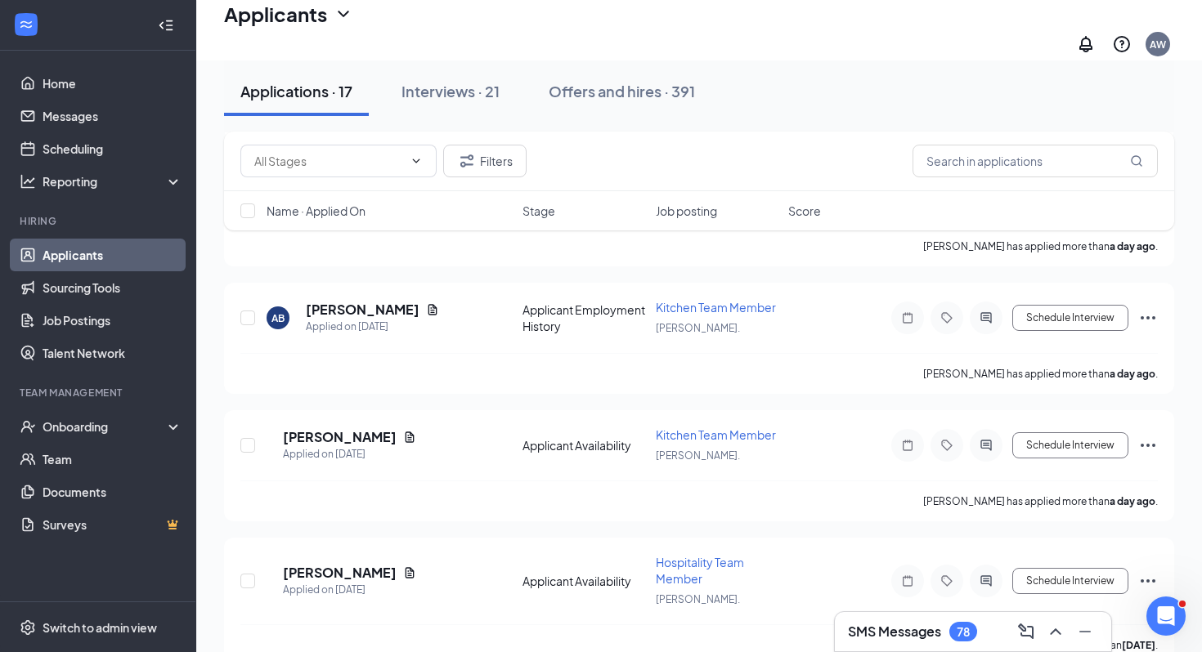
scroll to position [1863, 0]
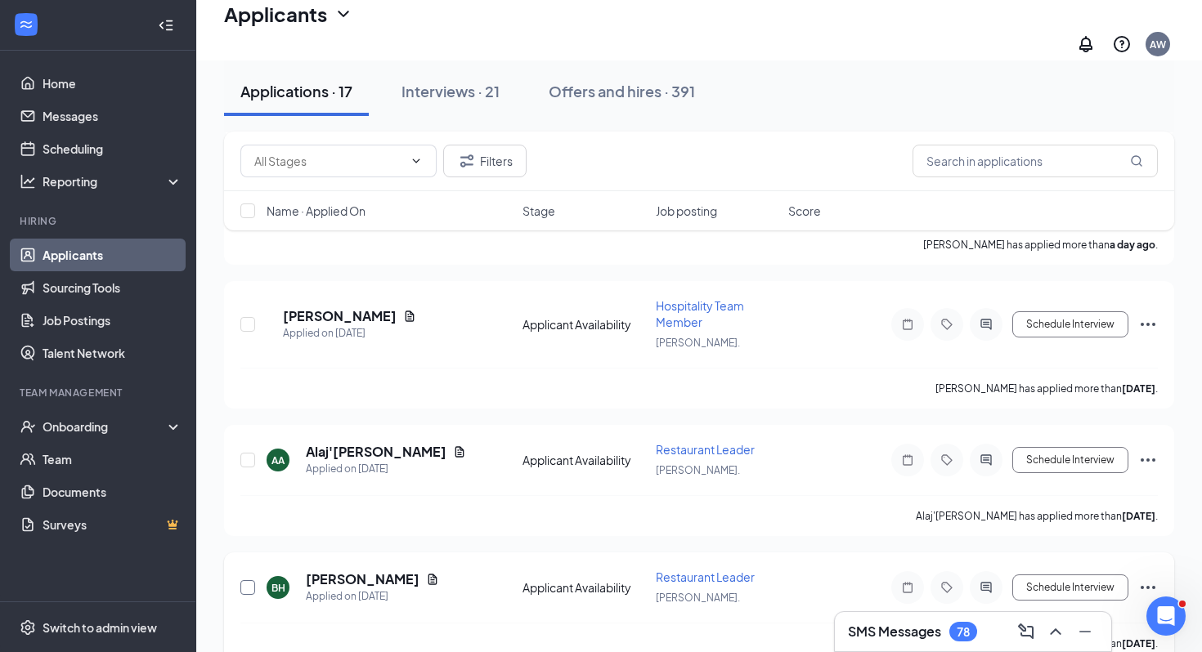
click at [247, 580] on input "checkbox" at bounding box center [247, 587] width 15 height 15
checkbox input "true"
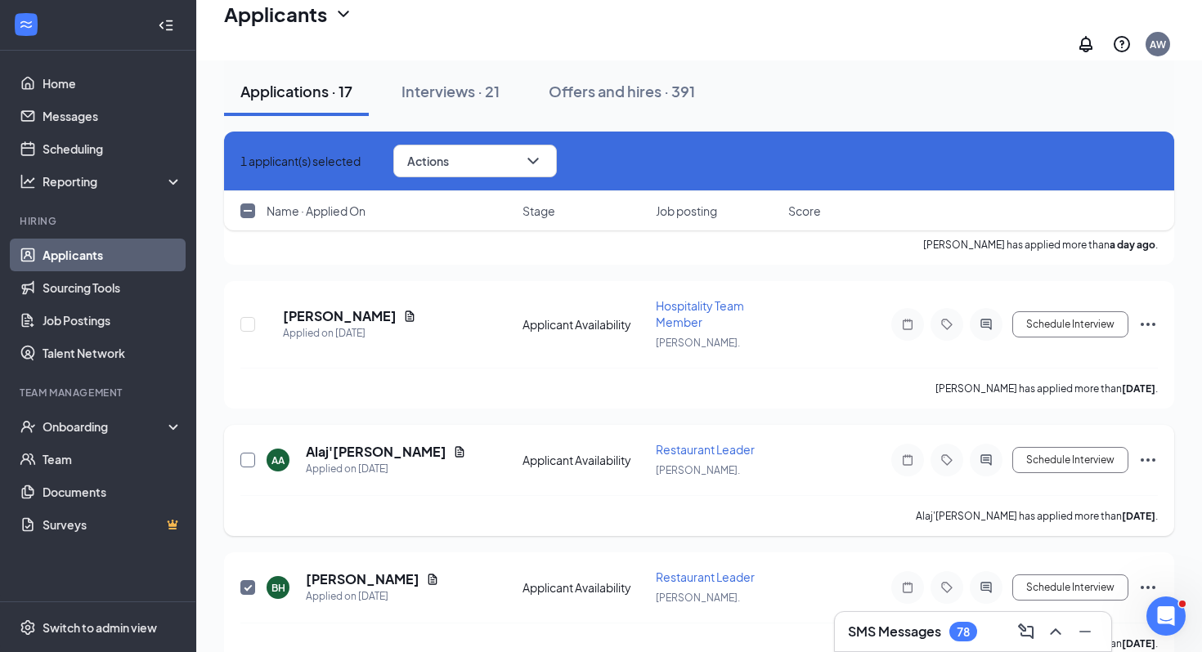
click at [244, 453] on input "checkbox" at bounding box center [247, 460] width 15 height 15
checkbox input "true"
click at [253, 317] on input "checkbox" at bounding box center [247, 324] width 15 height 15
checkbox input "true"
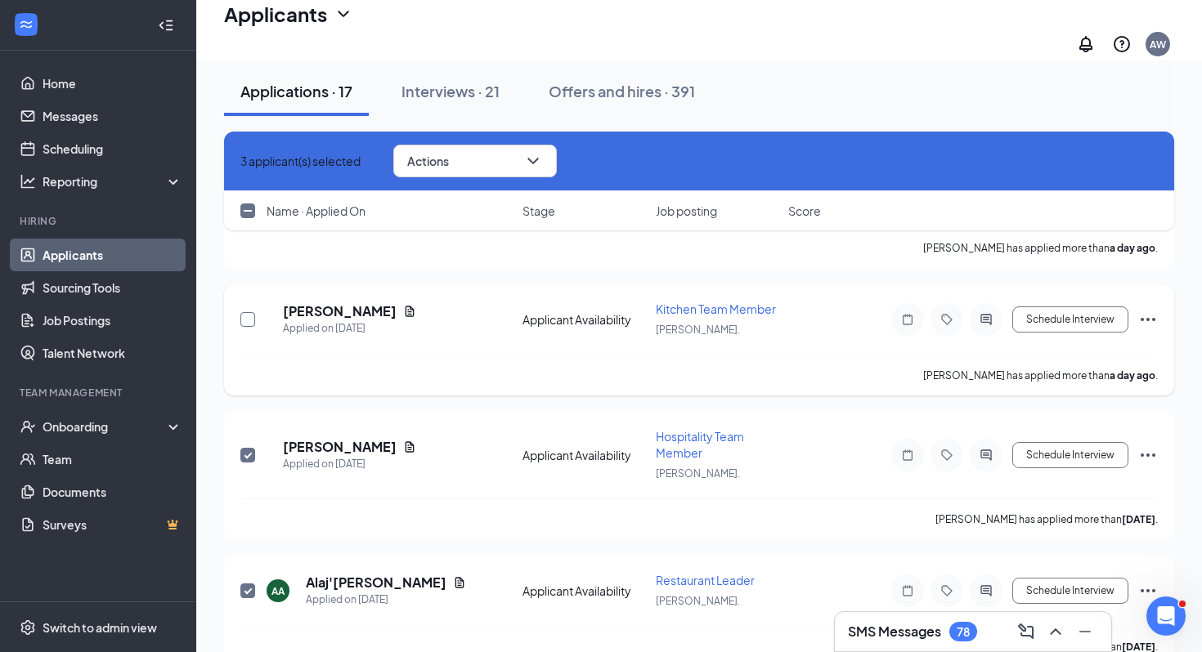
click at [251, 312] on input "checkbox" at bounding box center [247, 319] width 15 height 15
checkbox input "true"
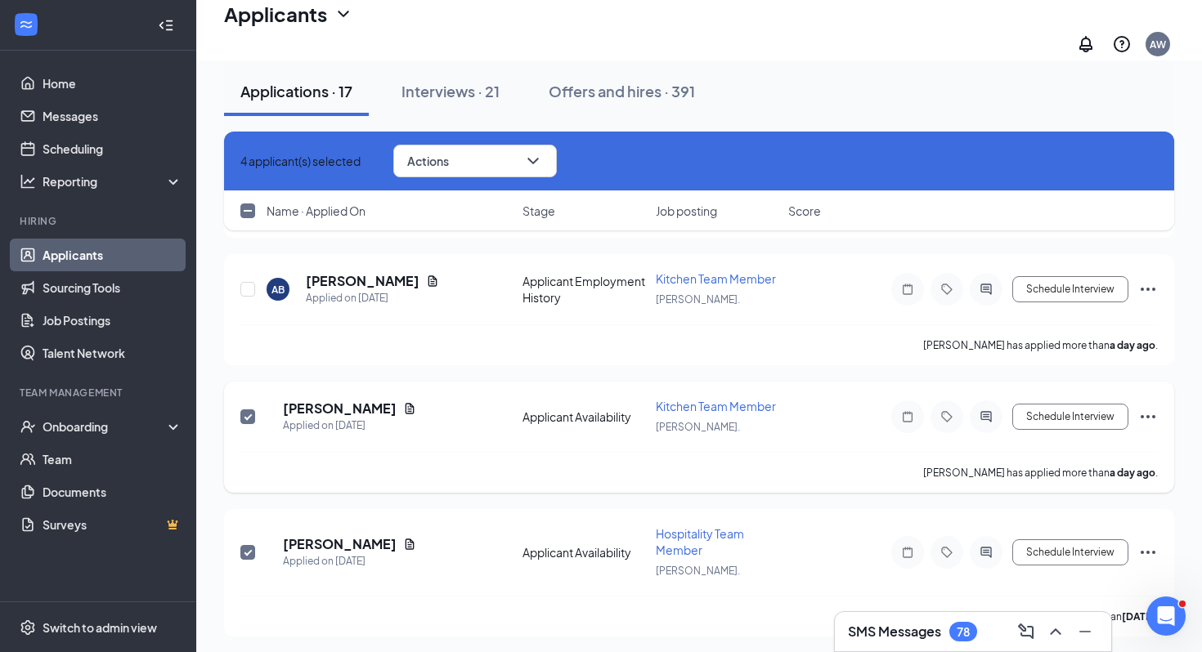
scroll to position [1589, 0]
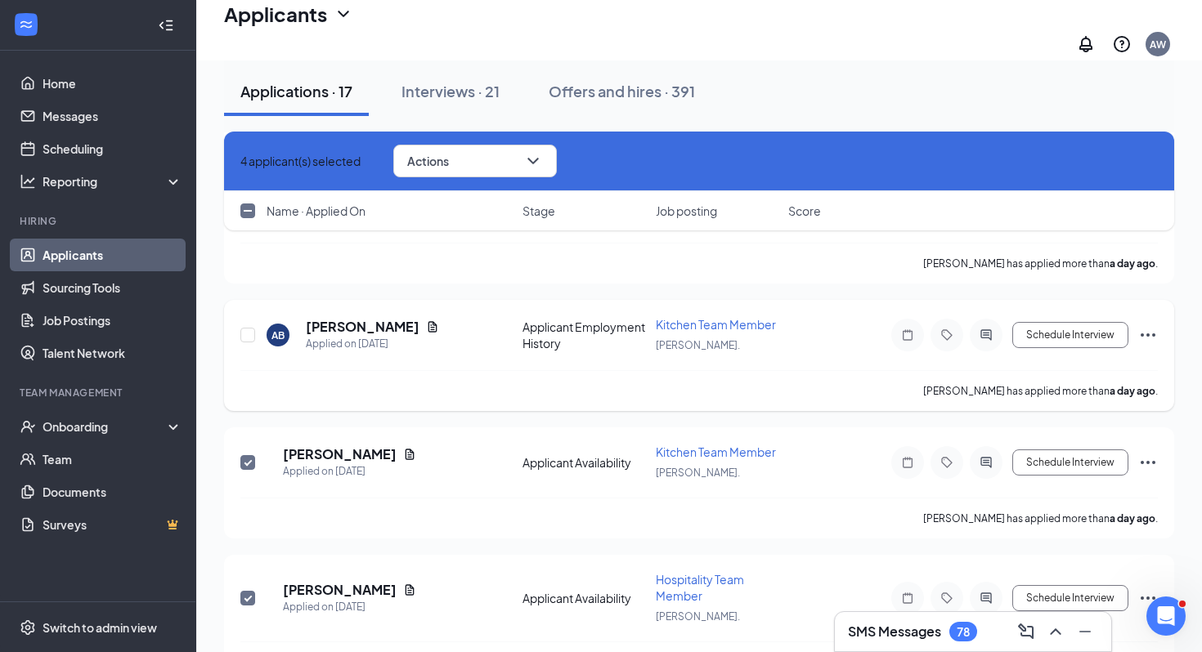
click at [249, 316] on div at bounding box center [248, 335] width 16 height 38
click at [250, 328] on input "checkbox" at bounding box center [247, 335] width 15 height 15
checkbox input "true"
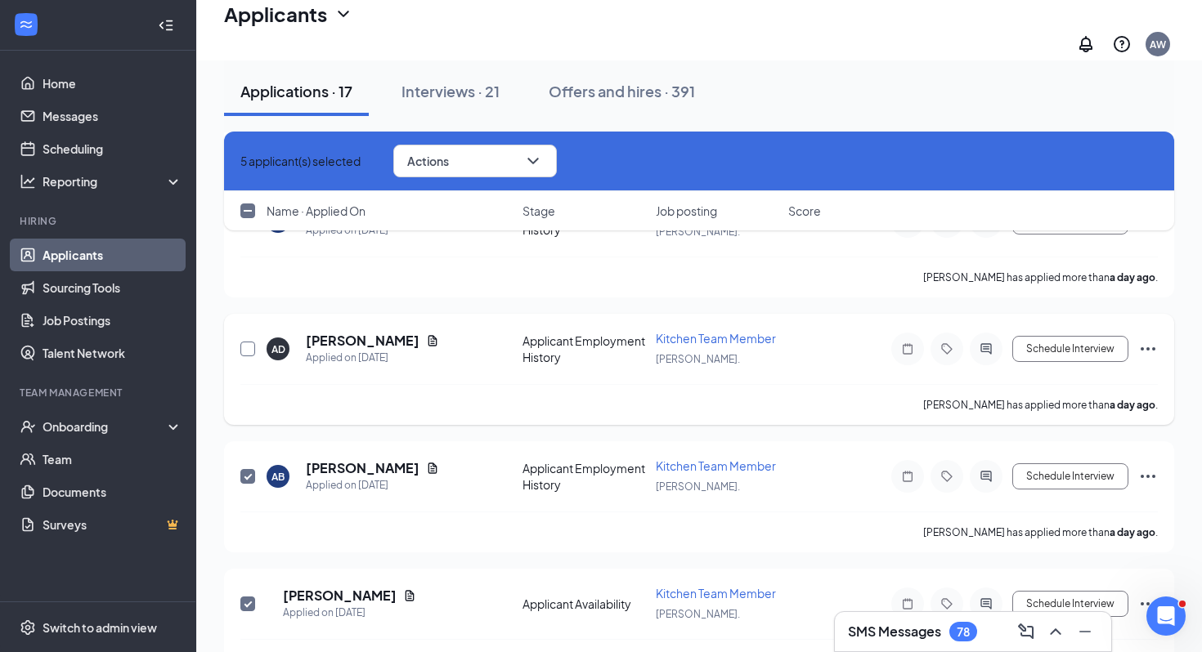
click at [248, 342] on input "checkbox" at bounding box center [247, 349] width 15 height 15
checkbox input "true"
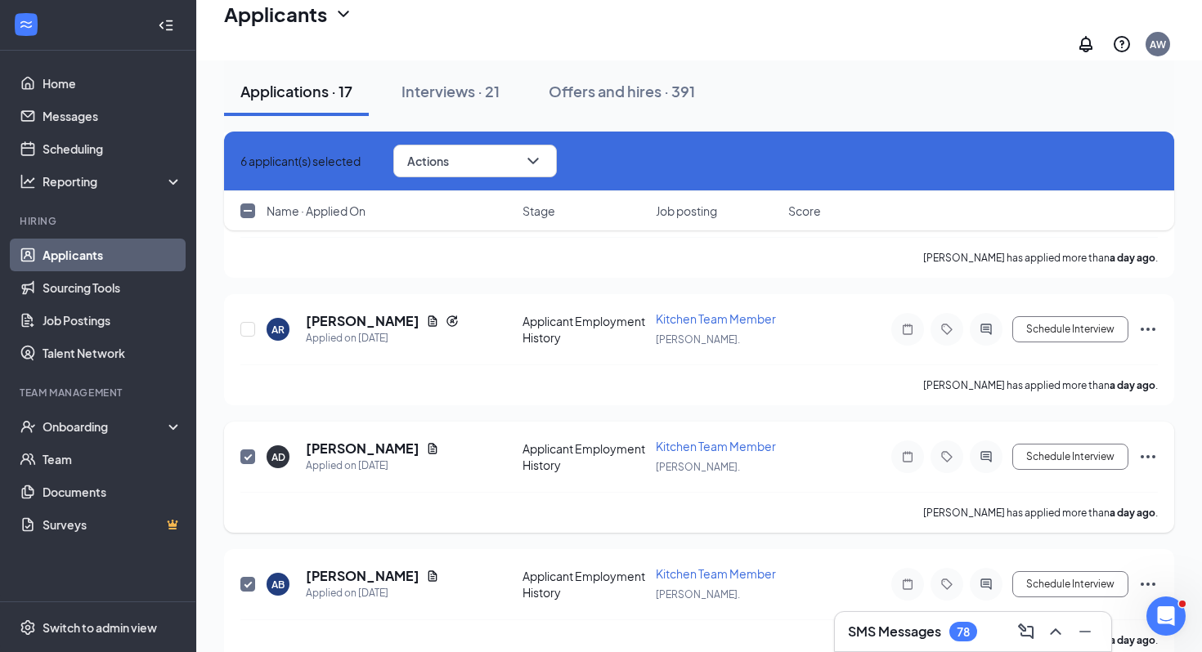
scroll to position [1305, 0]
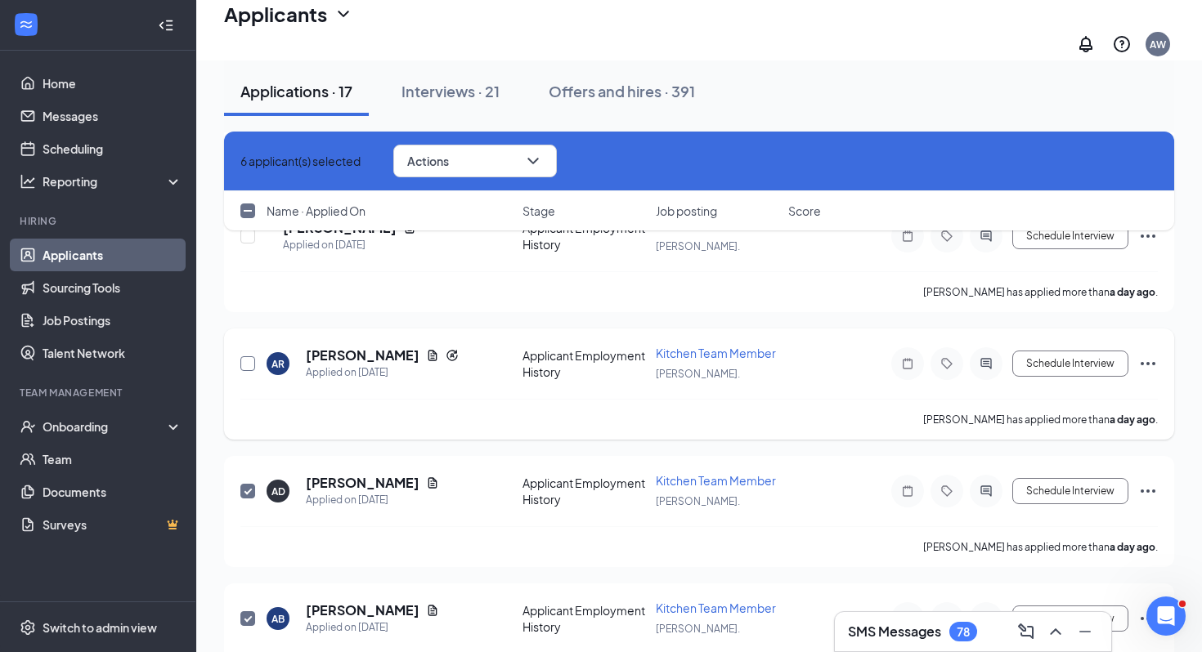
drag, startPoint x: 248, startPoint y: 338, endPoint x: 356, endPoint y: 314, distance: 111.4
click at [356, 329] on div "AR alexandra roberts Applied on Sep 15 Applicant Employment History Kitchen Tea…" at bounding box center [699, 384] width 950 height 111
click at [509, 166] on button "Actions" at bounding box center [474, 161] width 163 height 33
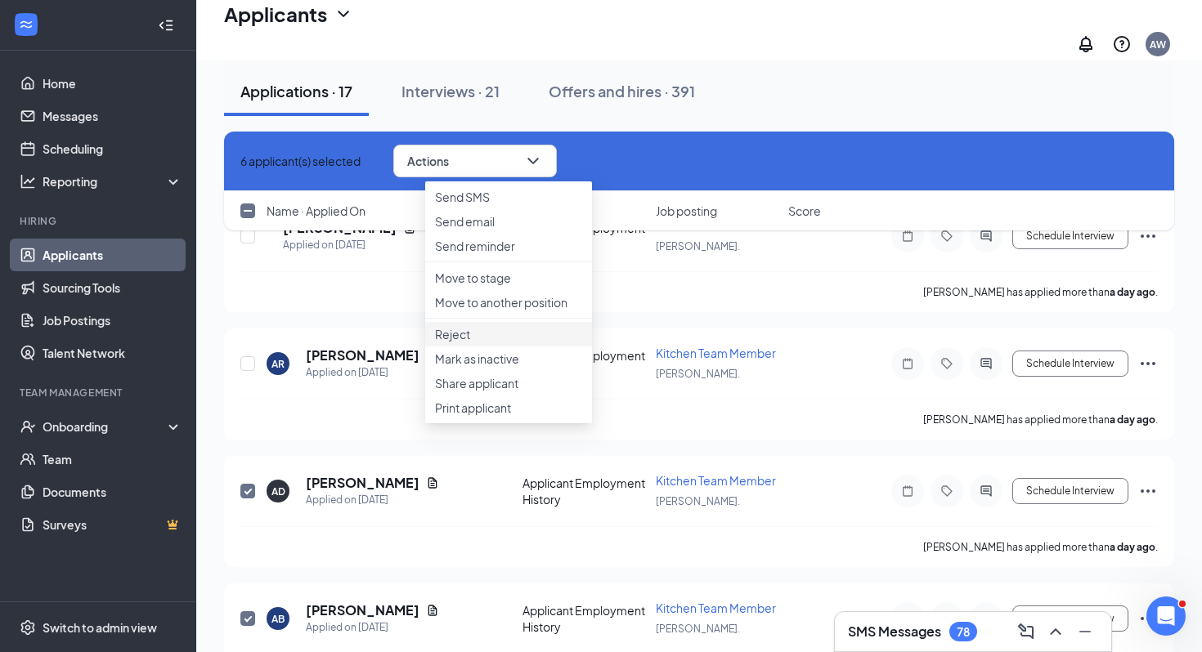
click at [501, 342] on p "Reject" at bounding box center [508, 334] width 147 height 16
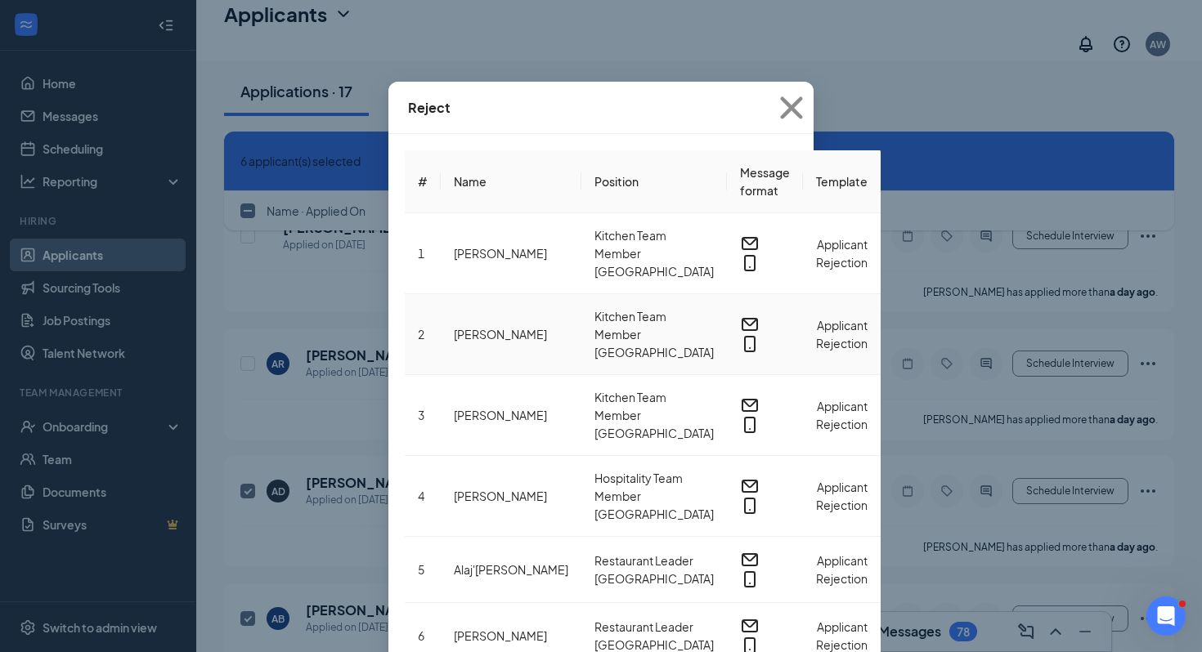
scroll to position [229, 0]
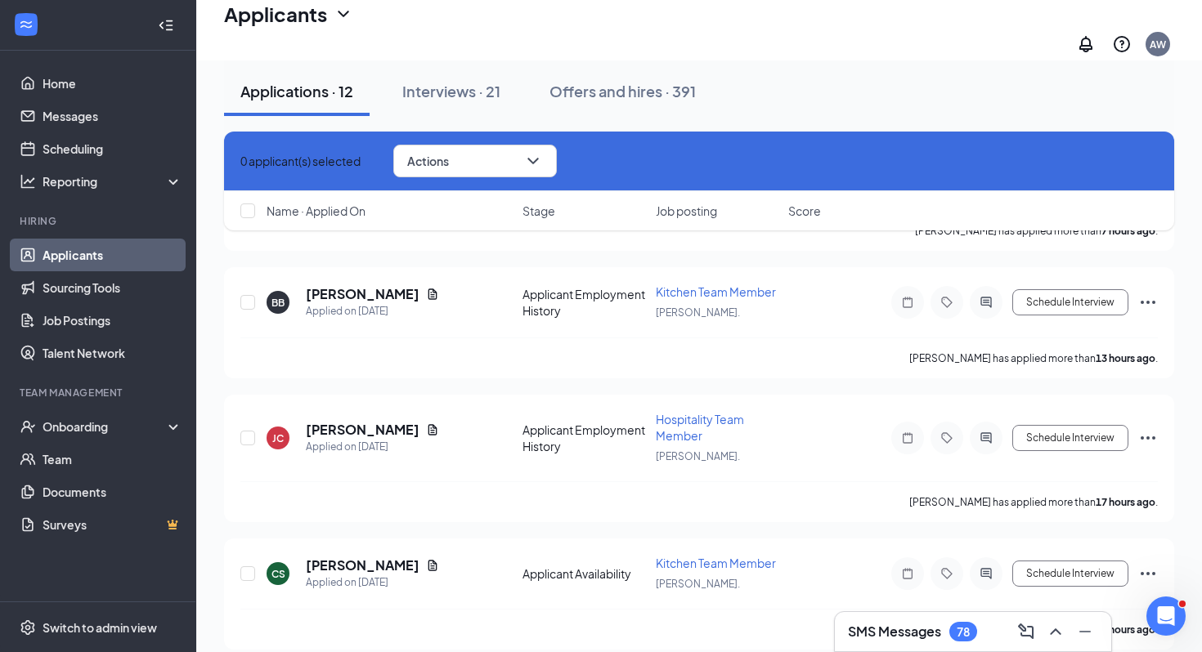
scroll to position [0, 0]
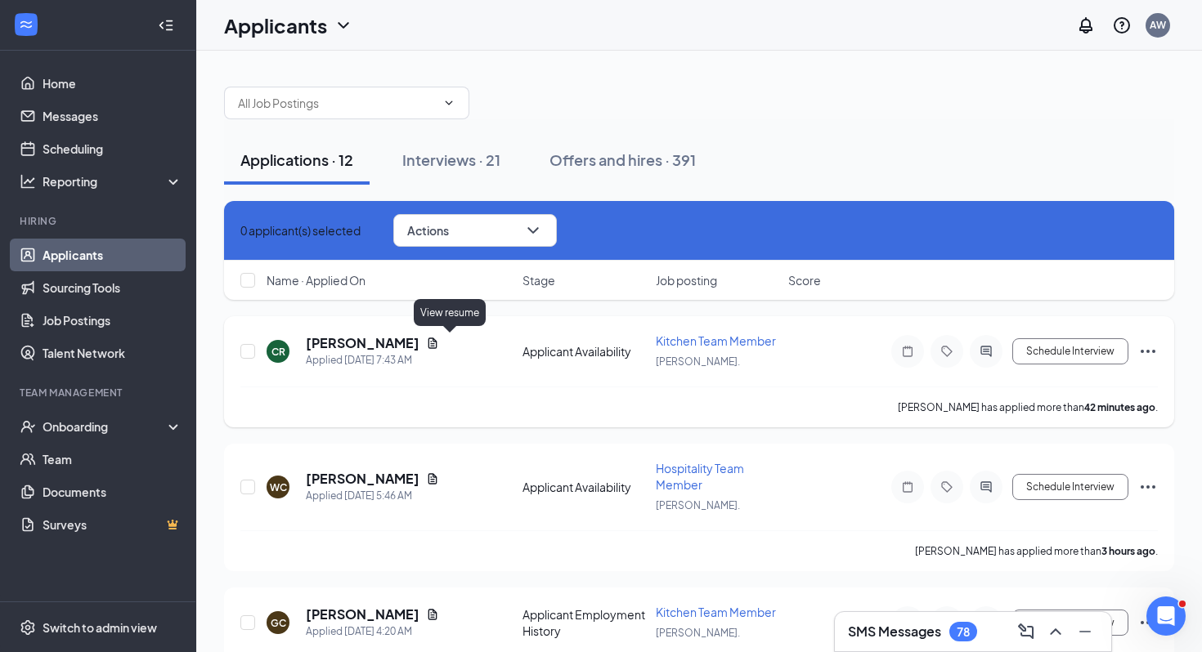
click at [437, 341] on icon "Document" at bounding box center [432, 343] width 9 height 11
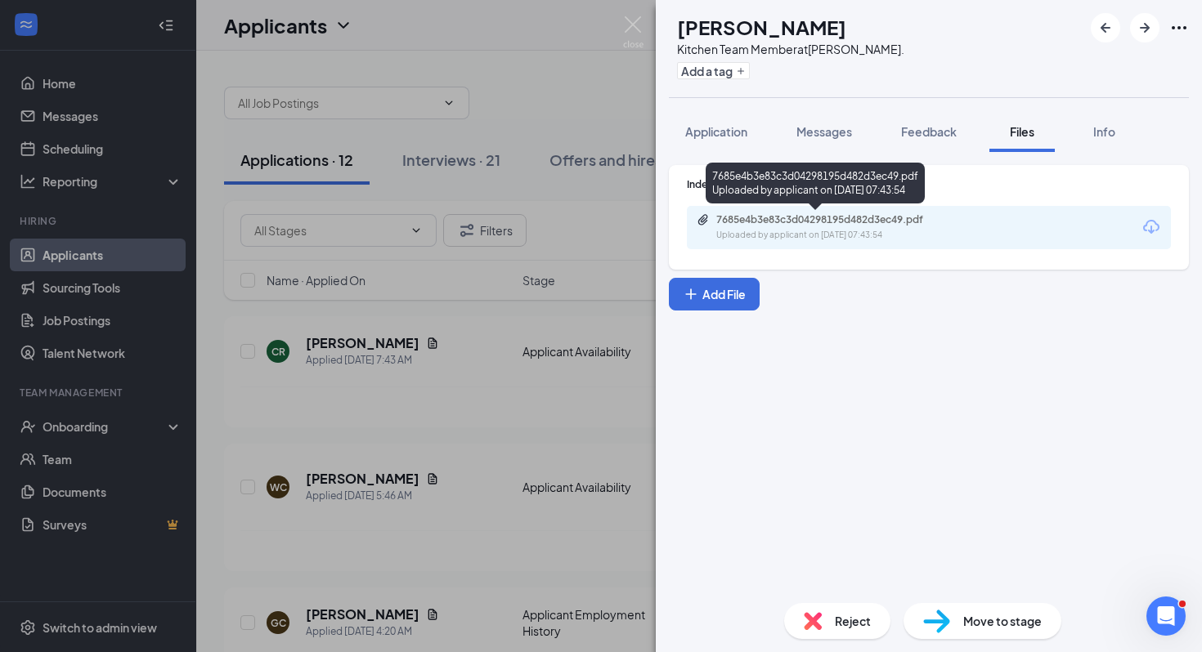
click at [876, 213] on div "7685e4b3e83c3d04298195d482d3ec49.pdf" at bounding box center [830, 219] width 229 height 13
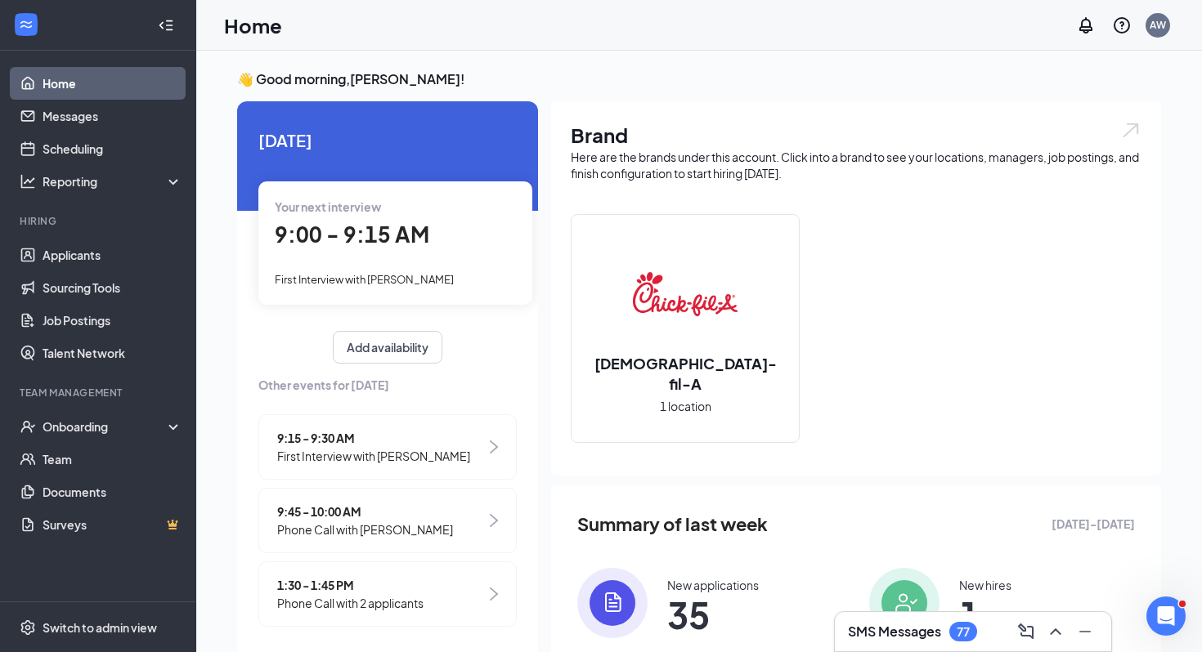
click at [424, 246] on span "9:00 - 9:15 AM" at bounding box center [352, 234] width 154 height 27
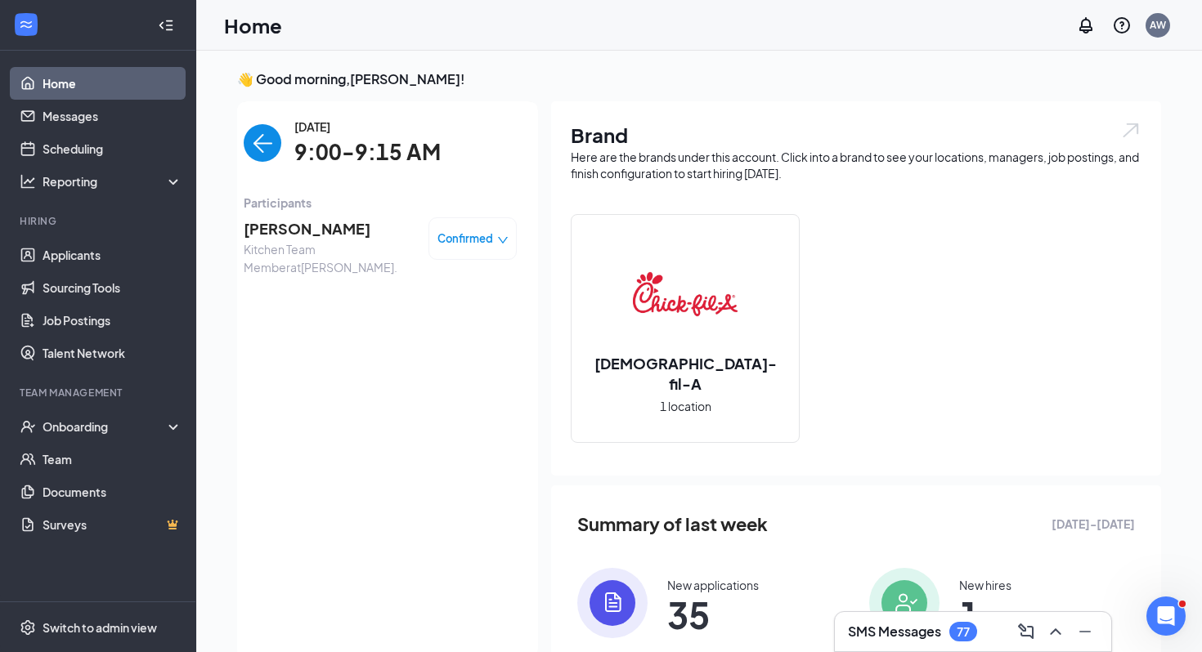
scroll to position [7, 0]
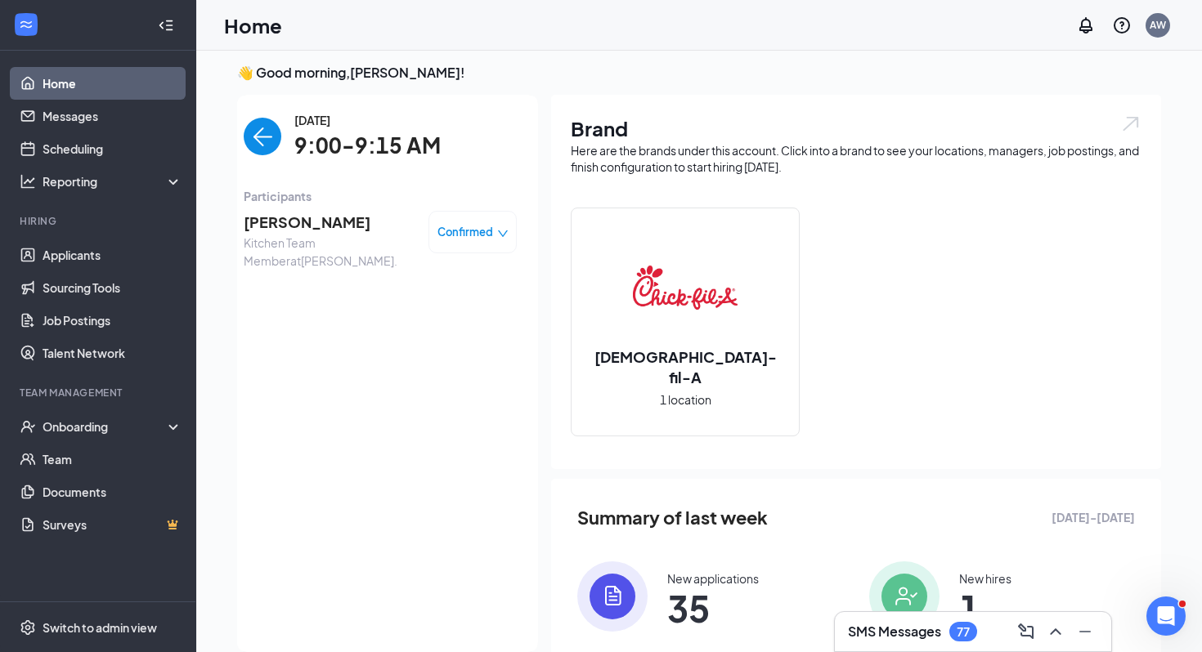
click at [316, 241] on span "Kitchen Team Member at [PERSON_NAME]." at bounding box center [330, 252] width 172 height 36
click at [308, 221] on span "[PERSON_NAME]" at bounding box center [330, 222] width 172 height 23
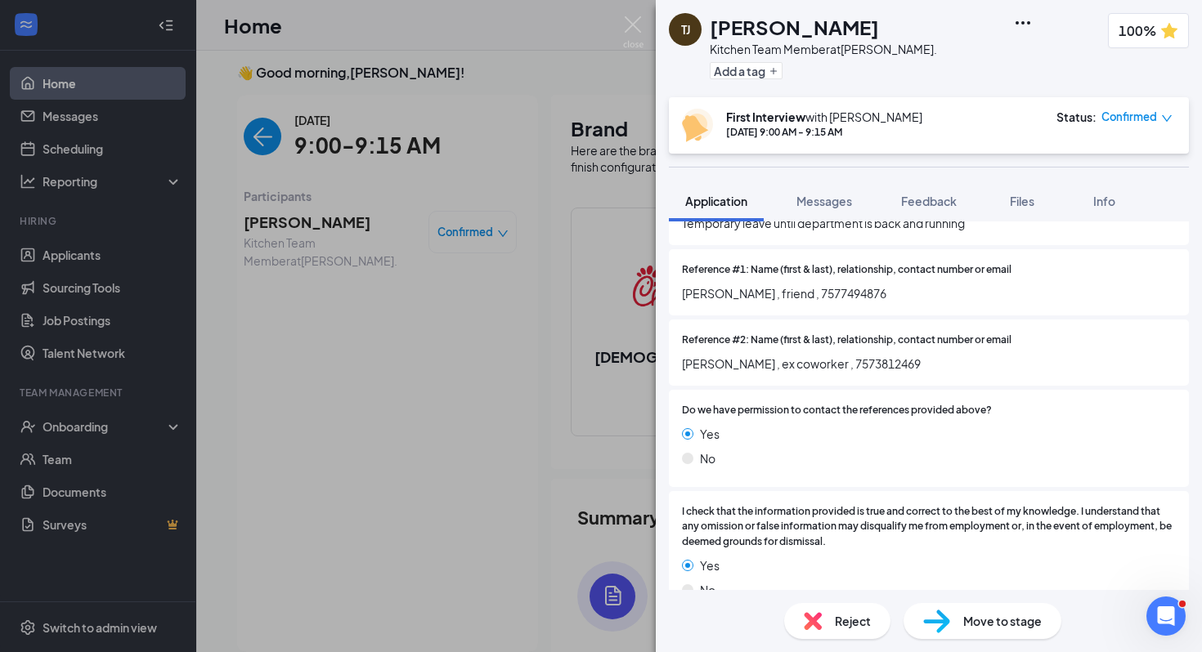
scroll to position [2327, 0]
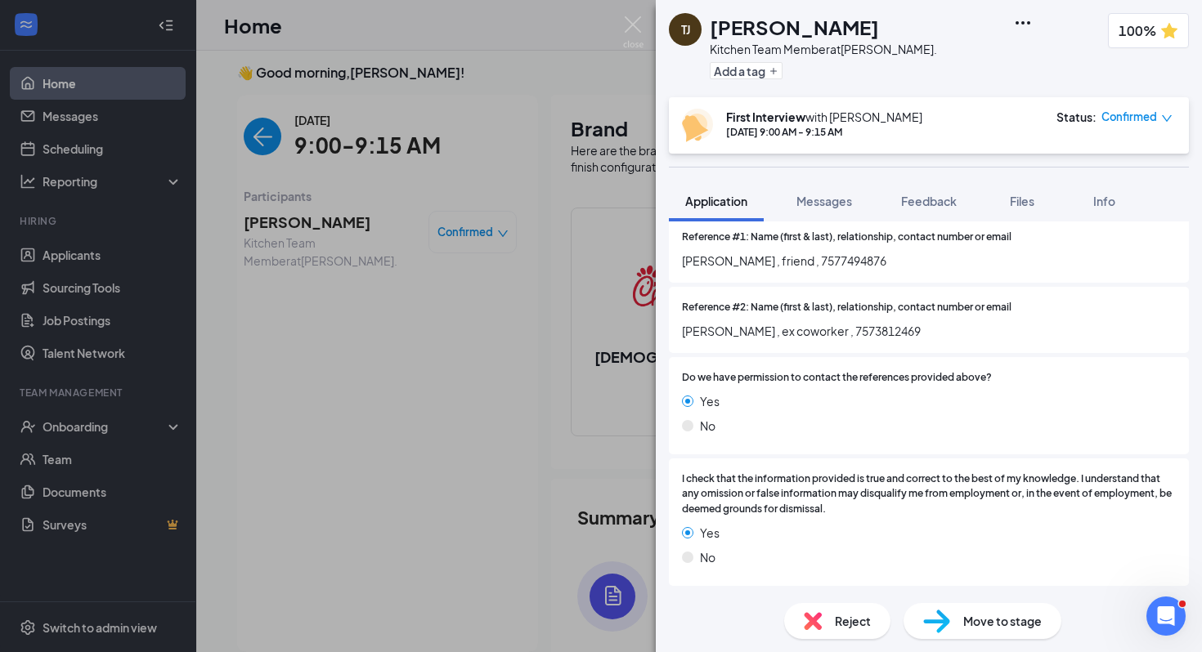
click at [584, 410] on div "TJ [PERSON_NAME] Kitchen Team Member at [PERSON_NAME][GEOGRAPHIC_DATA]. Add a t…" at bounding box center [601, 326] width 1202 height 652
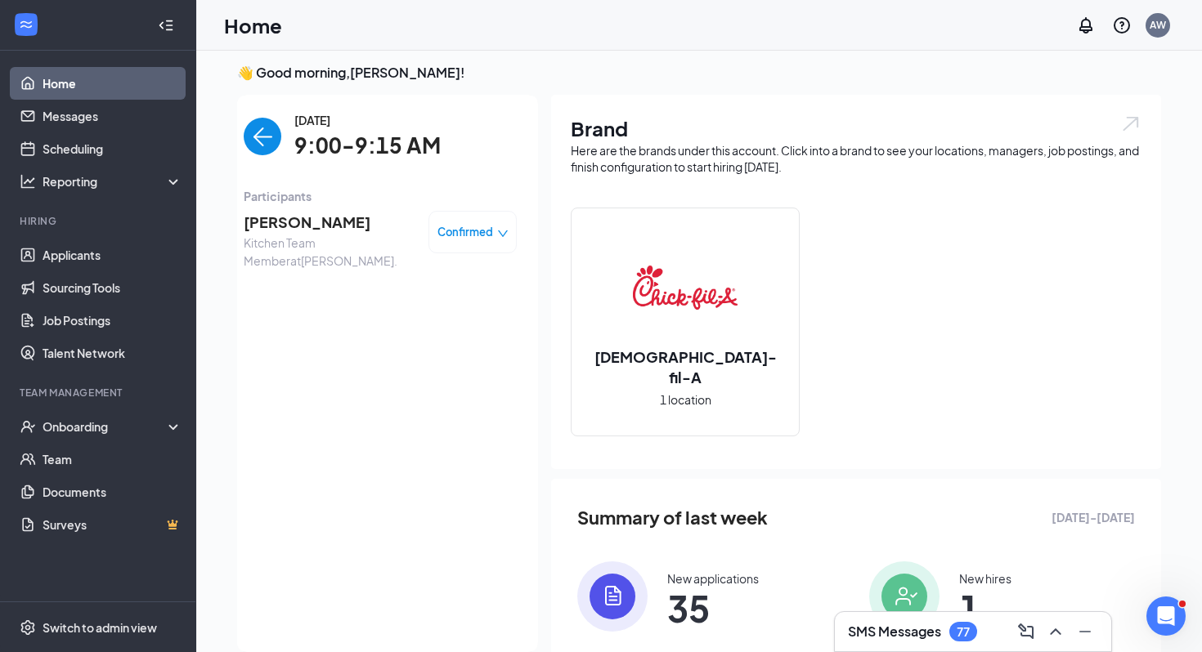
click at [268, 149] on img "back-button" at bounding box center [263, 137] width 38 height 38
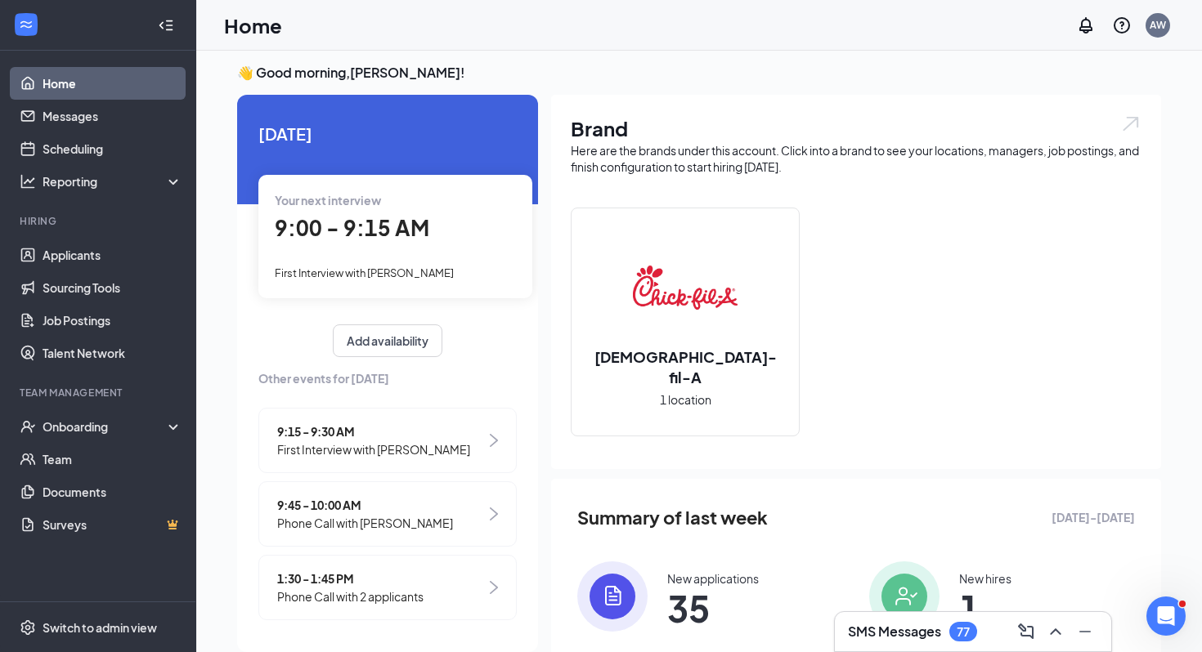
scroll to position [2, 0]
click at [316, 428] on span "9:15 - 9:30 AM" at bounding box center [373, 430] width 193 height 18
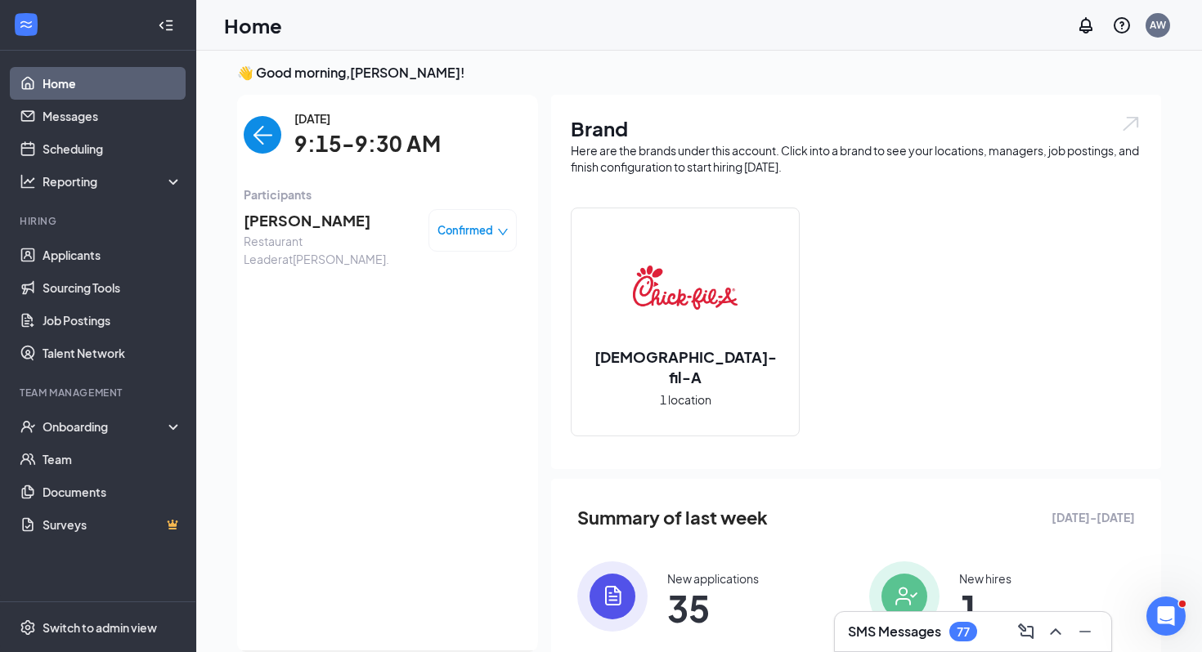
scroll to position [0, 0]
click at [309, 218] on span "[PERSON_NAME]" at bounding box center [330, 222] width 172 height 23
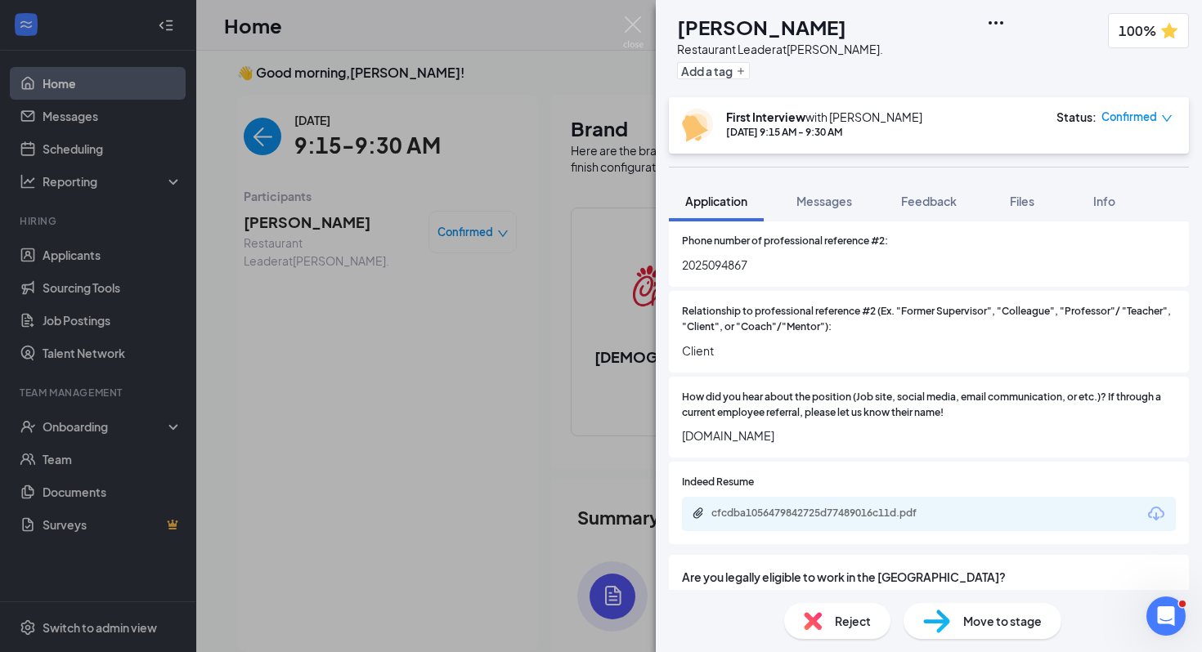
scroll to position [837, 0]
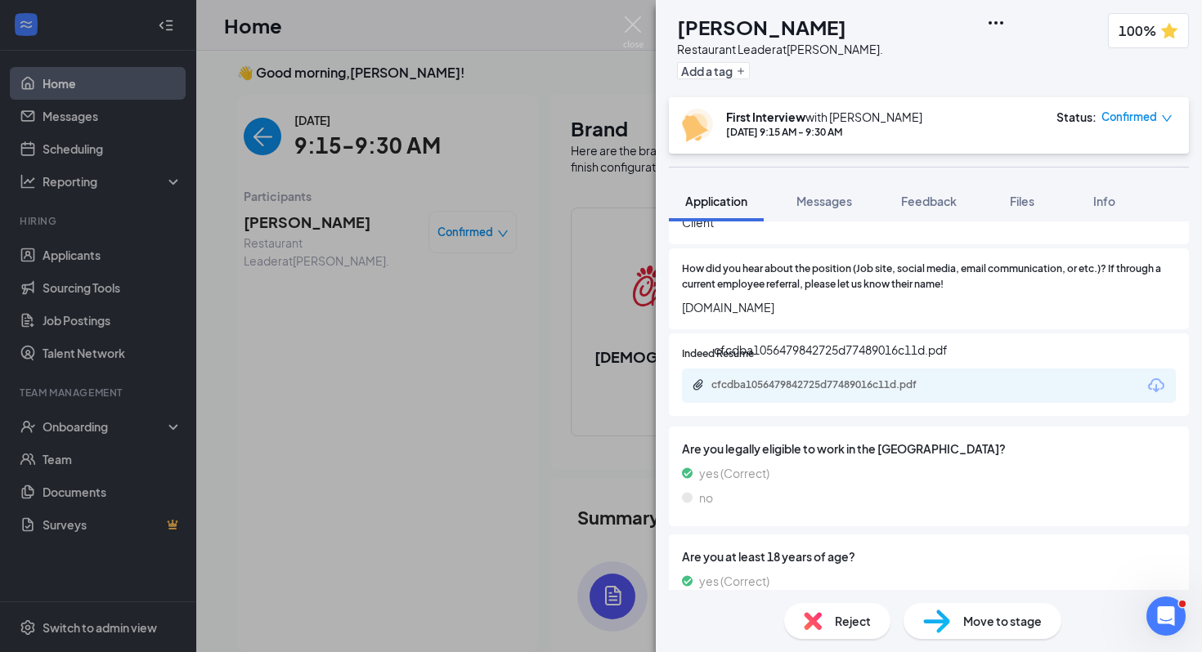
click at [752, 389] on div "cfcdba1056479842725d77489016c11d.pdf" at bounding box center [825, 384] width 229 height 13
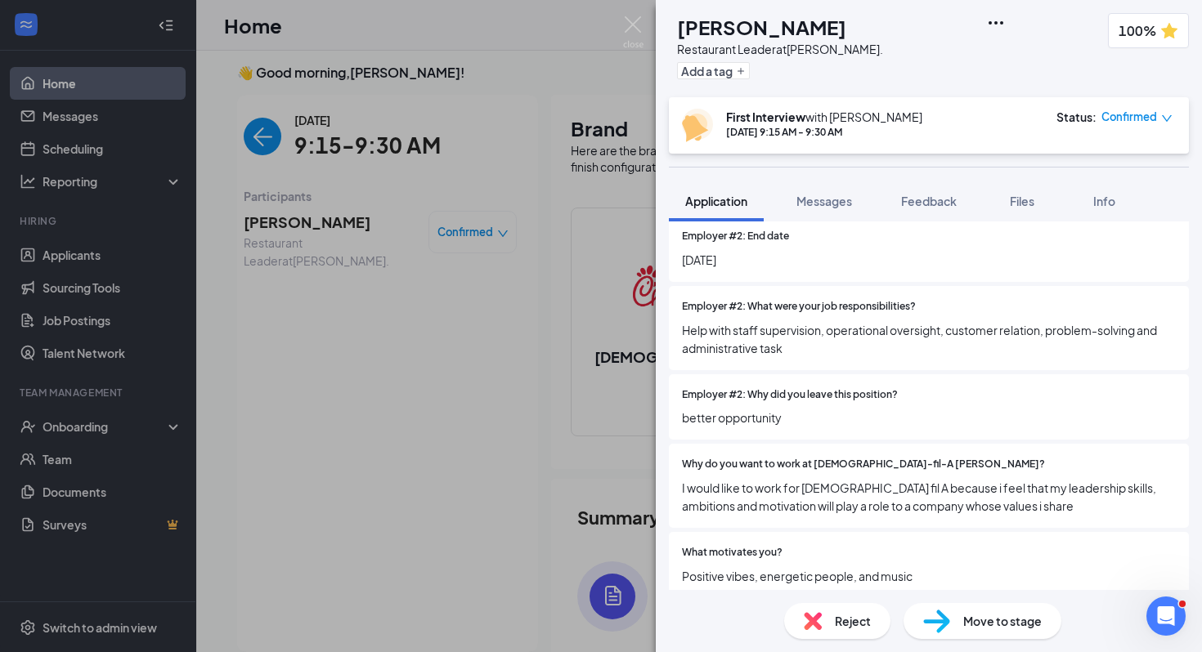
scroll to position [2963, 0]
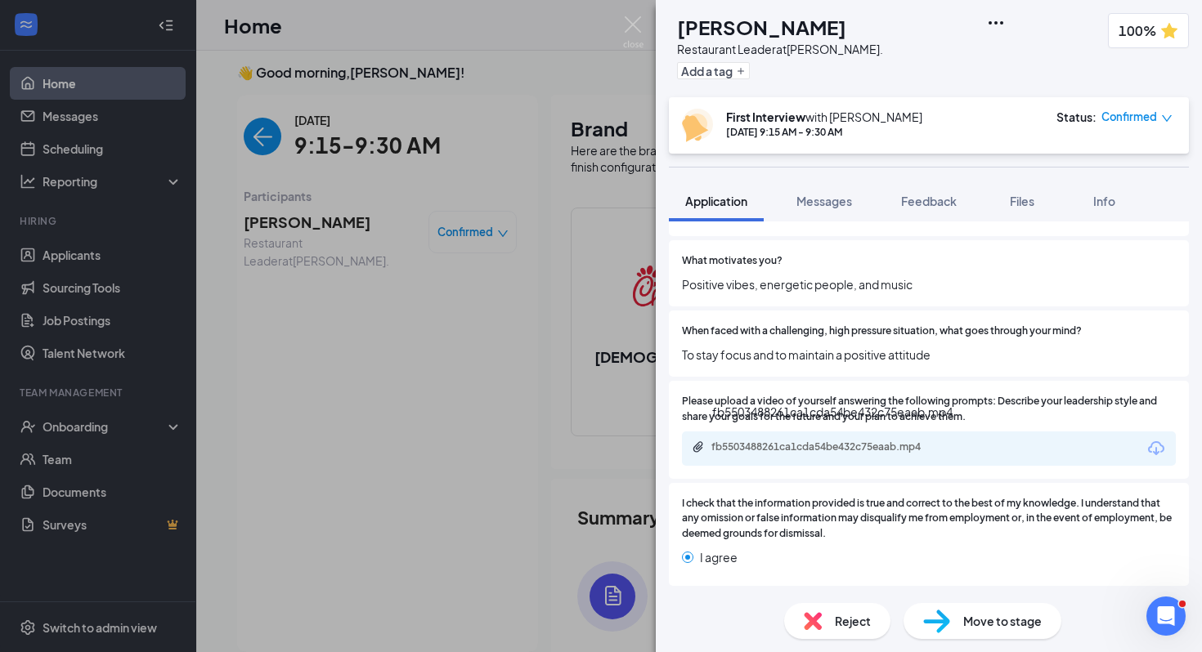
click at [830, 441] on div "fb5503488261ca1cda54be432c75eaab.mp4" at bounding box center [825, 447] width 229 height 13
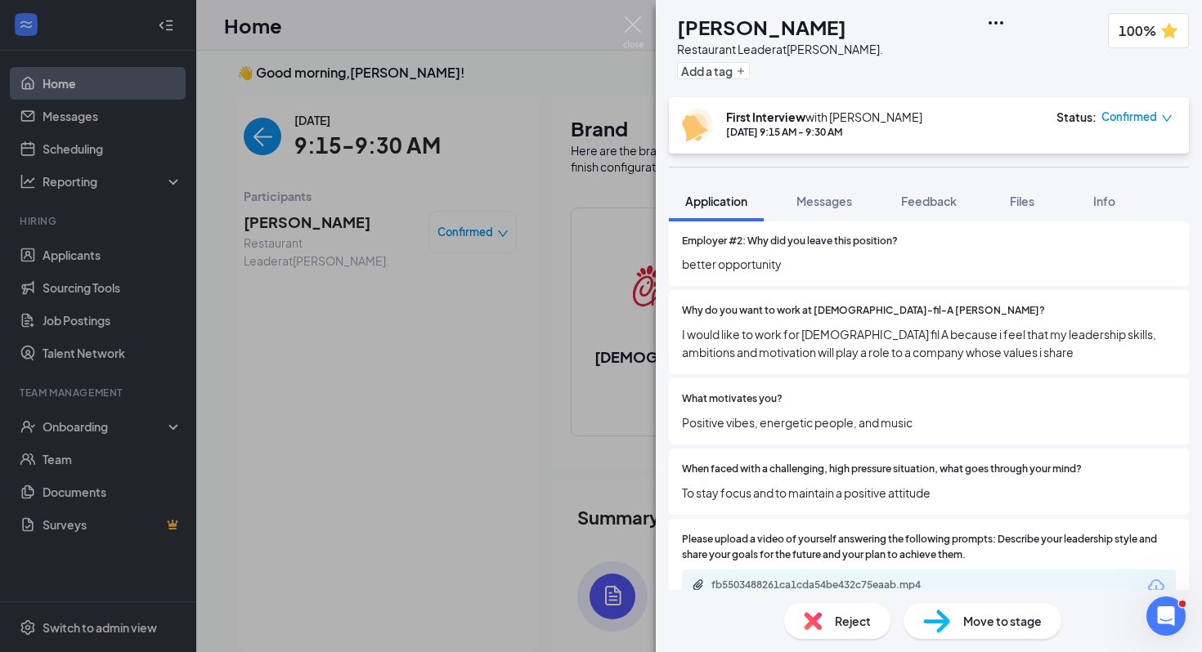
scroll to position [2805, 0]
click at [556, 367] on div "AA [PERSON_NAME] Restaurant Leader at [PERSON_NAME][GEOGRAPHIC_DATA]. Add a tag…" at bounding box center [601, 326] width 1202 height 652
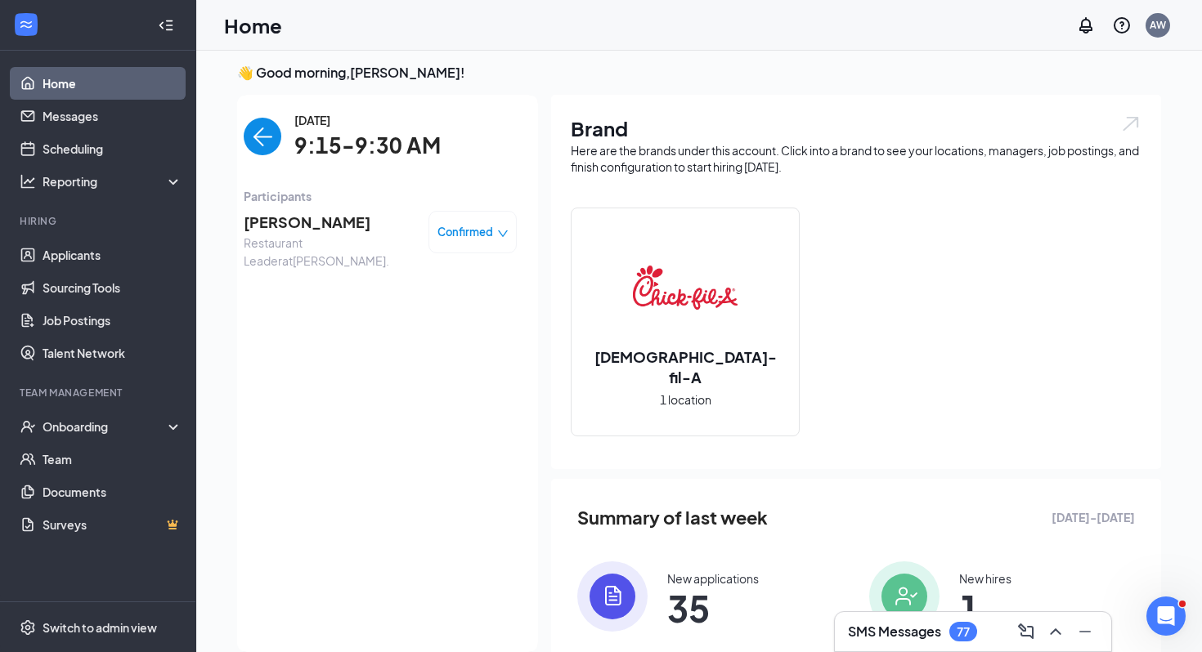
click at [258, 126] on img "back-button" at bounding box center [263, 137] width 38 height 38
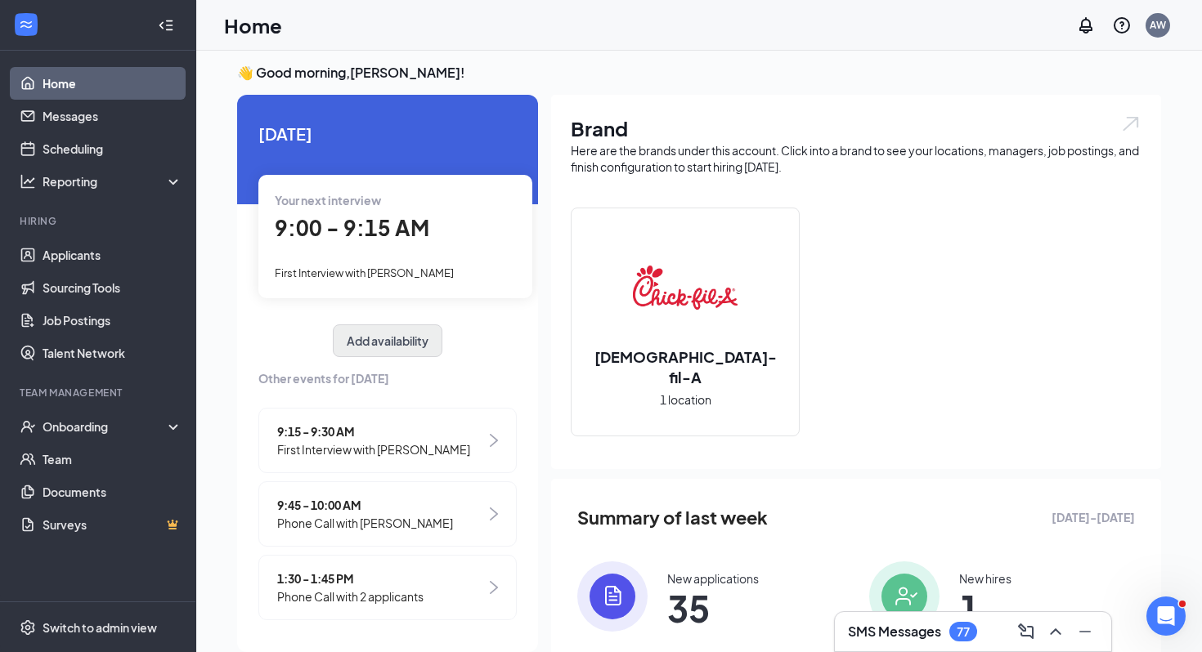
scroll to position [2, 0]
click at [390, 505] on span "9:45 - 10:00 AM" at bounding box center [365, 504] width 176 height 18
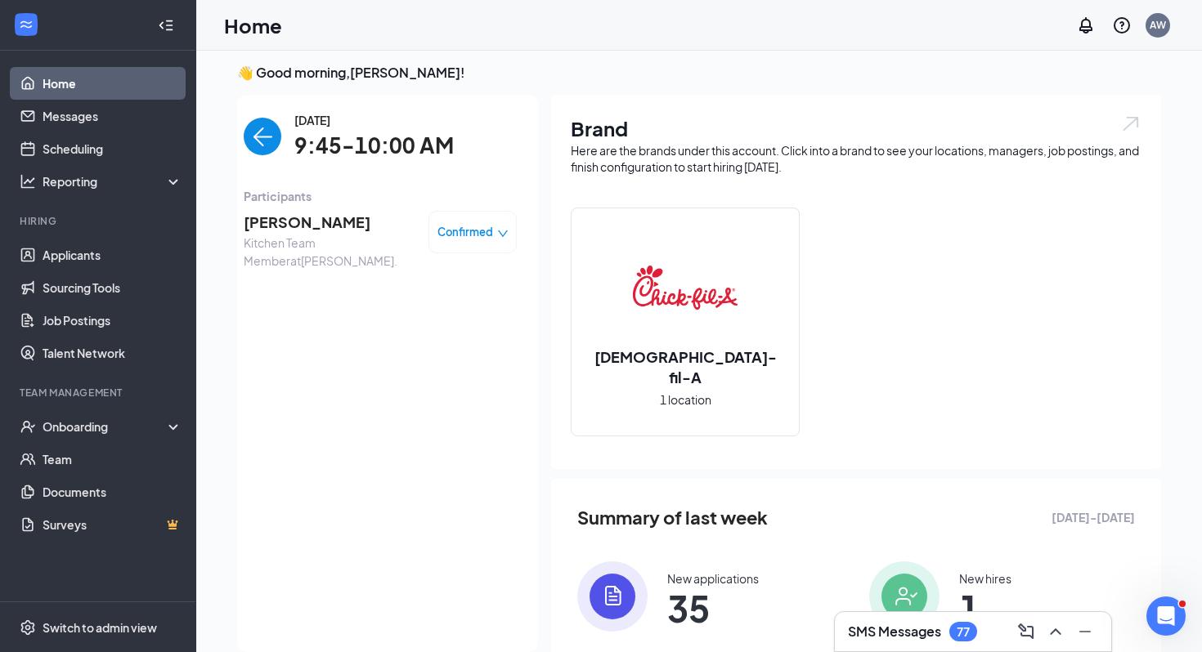
click at [311, 228] on span "[PERSON_NAME]" at bounding box center [330, 222] width 172 height 23
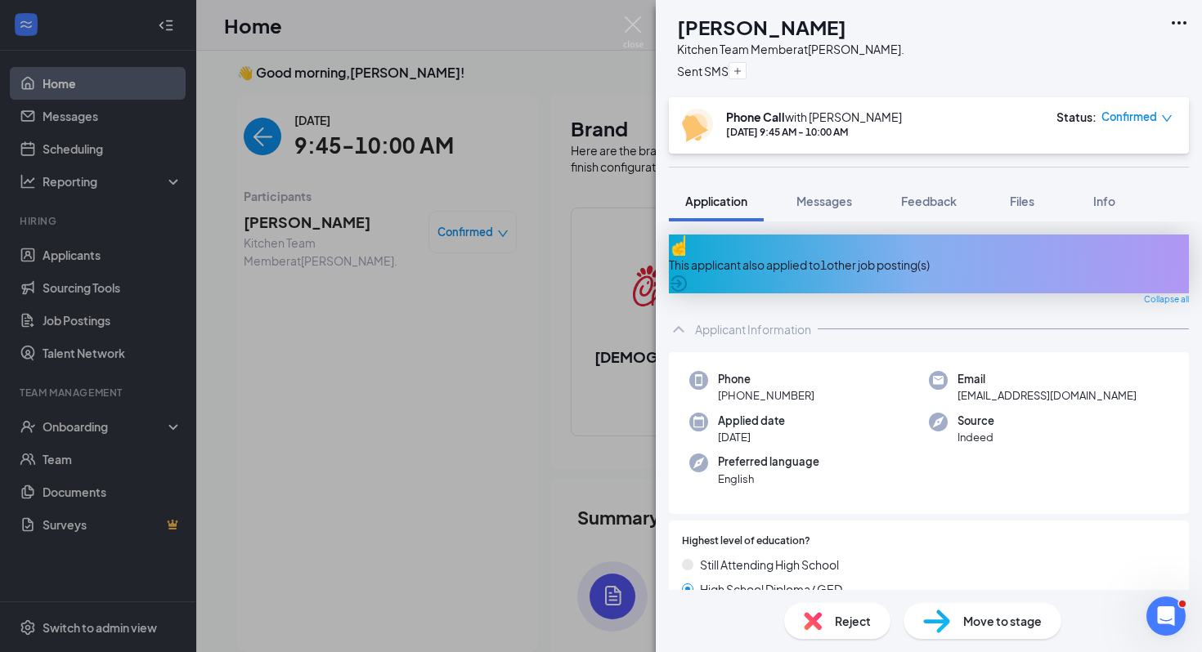
click at [759, 256] on div "This applicant also applied to 1 other job posting(s)" at bounding box center [929, 265] width 520 height 18
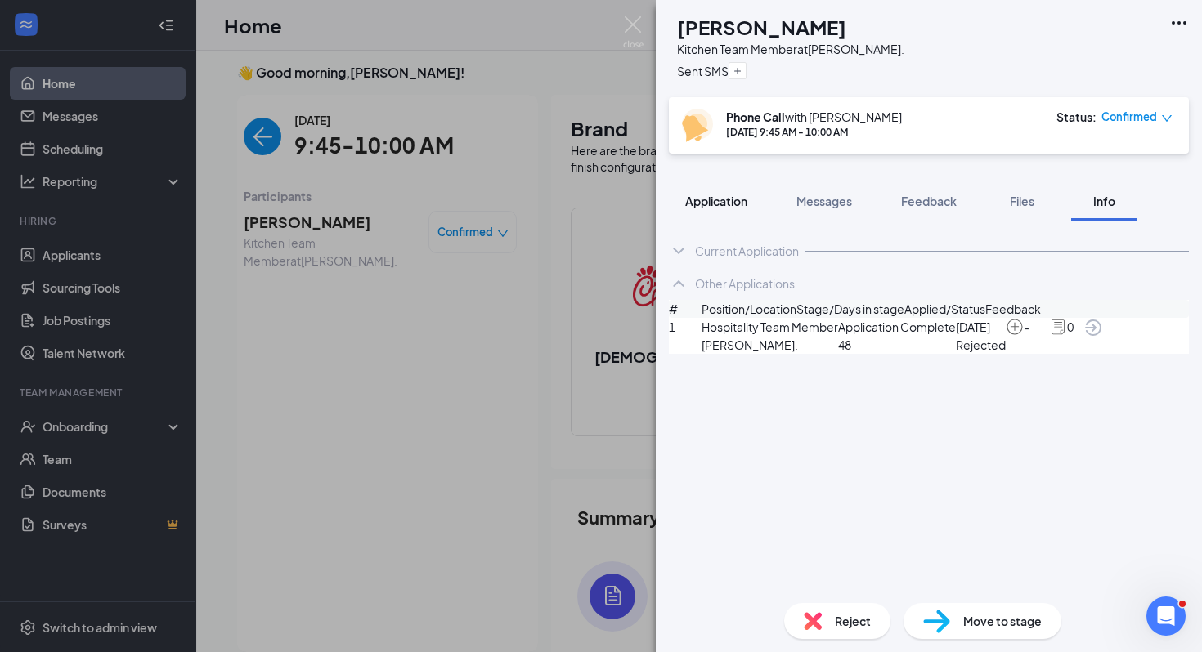
click at [733, 201] on span "Application" at bounding box center [716, 201] width 62 height 15
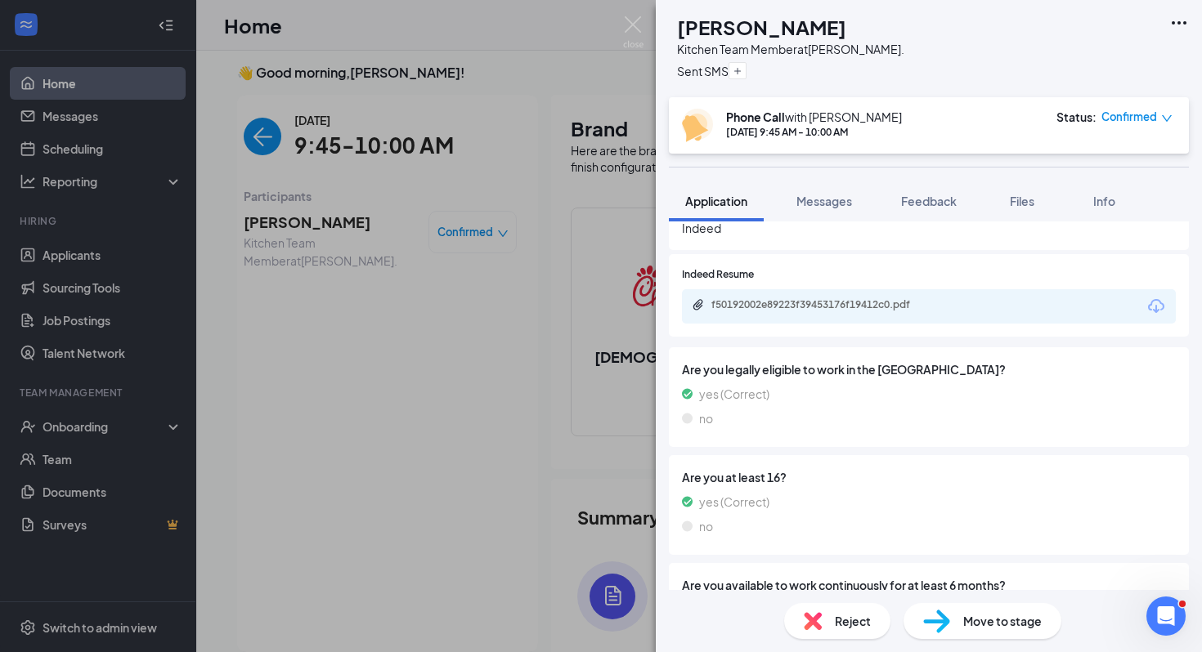
scroll to position [517, 0]
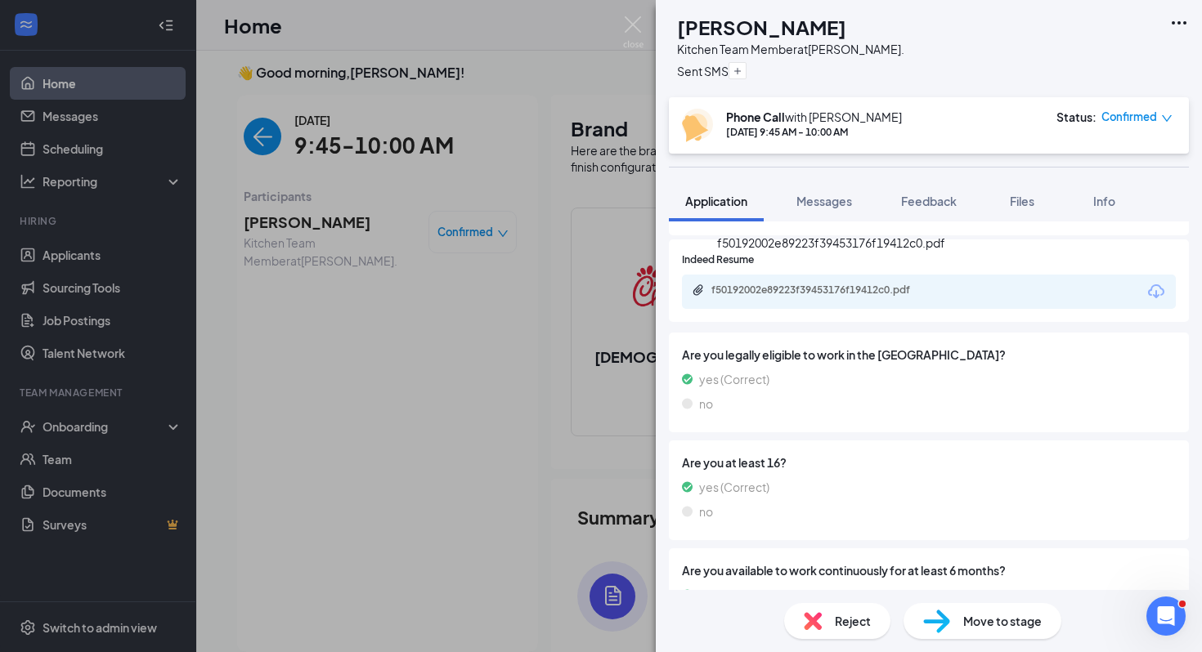
click at [771, 284] on div "f50192002e89223f39453176f19412c0.pdf" at bounding box center [825, 290] width 229 height 13
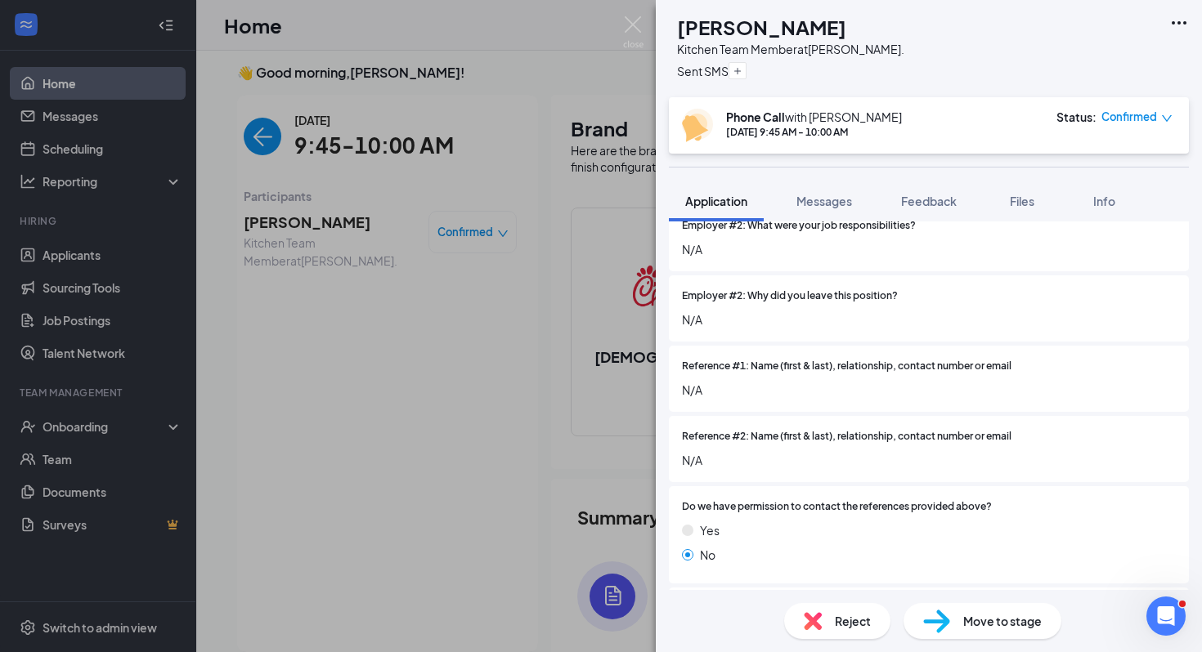
scroll to position [2265, 0]
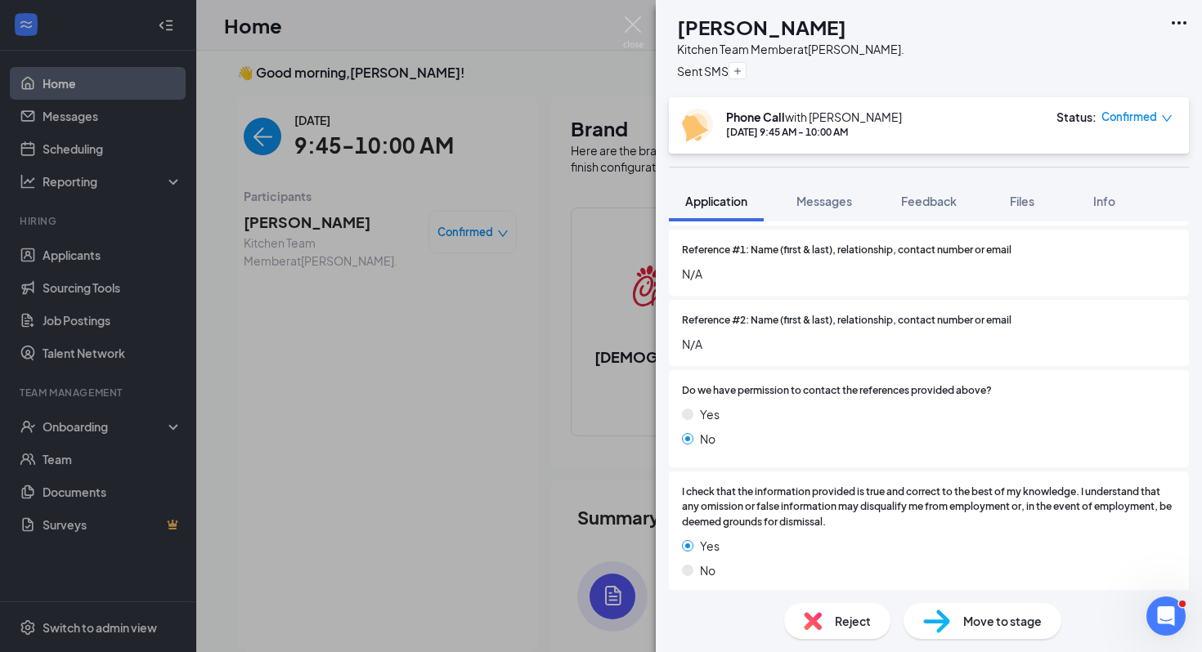
click at [405, 463] on div "TS [PERSON_NAME] Kitchen Team Member at [PERSON_NAME][GEOGRAPHIC_DATA]. Sent SM…" at bounding box center [601, 326] width 1202 height 652
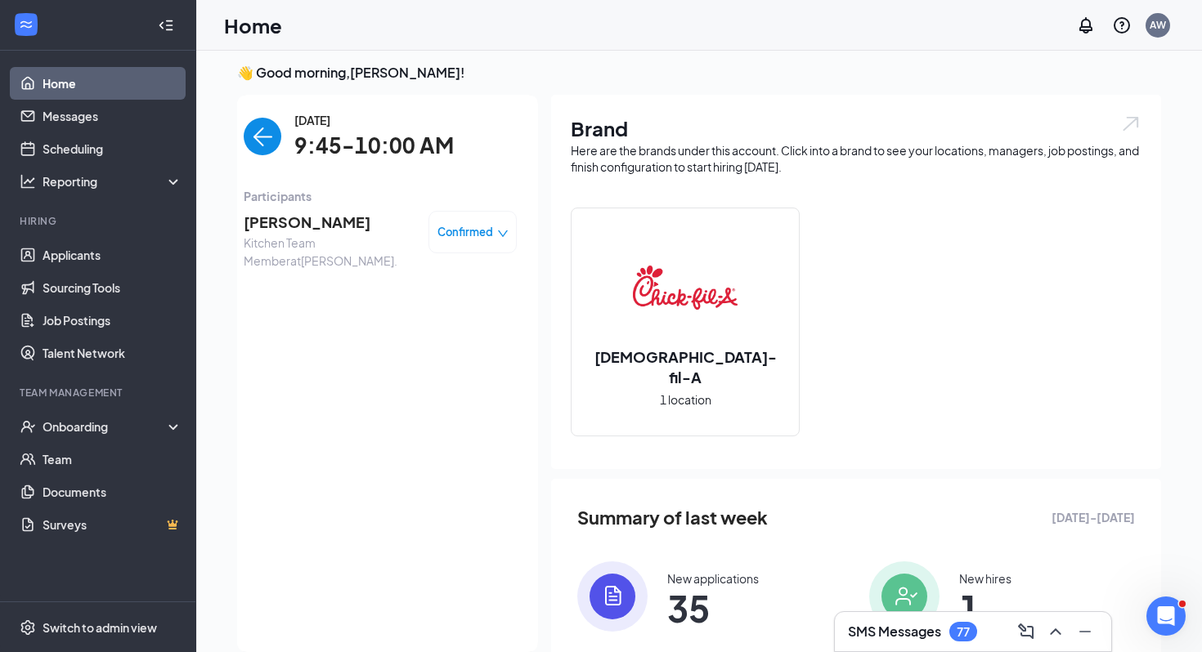
click at [262, 129] on img "back-button" at bounding box center [263, 137] width 38 height 38
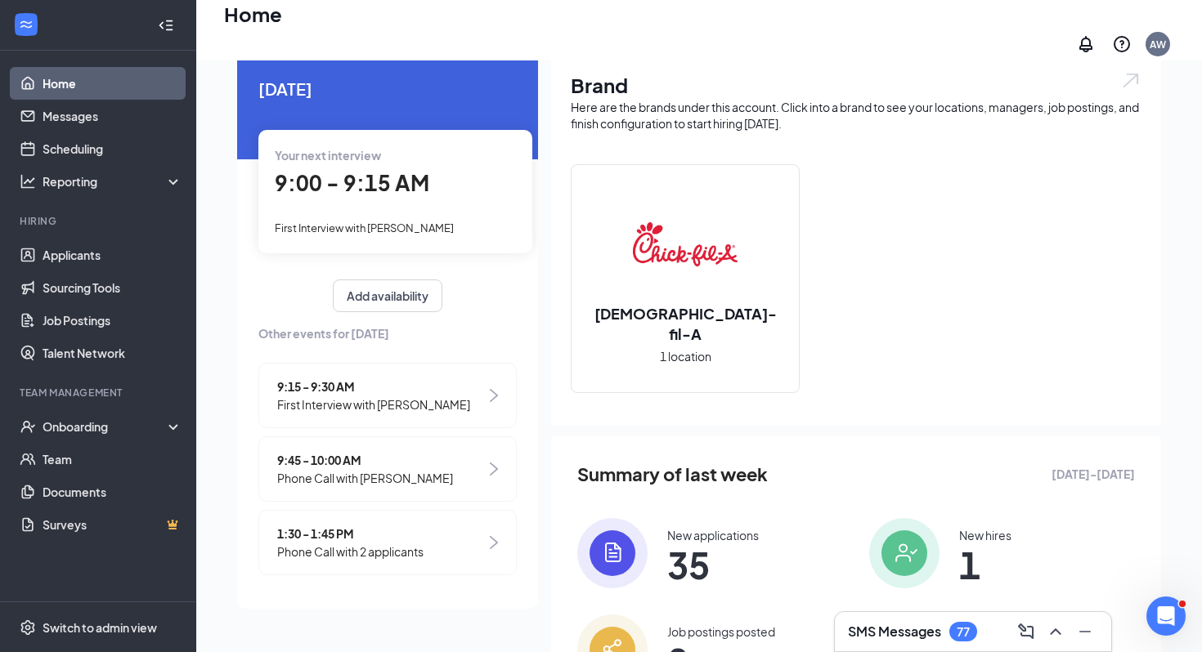
scroll to position [136, 0]
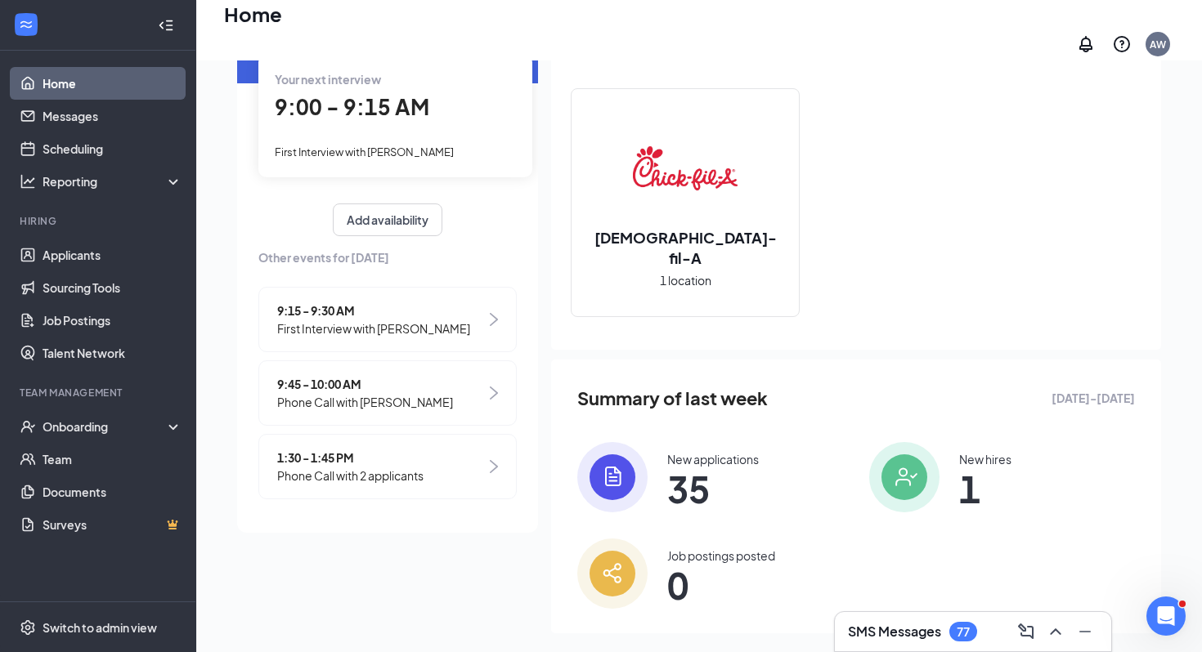
click at [340, 450] on span "1:30 - 1:45 PM" at bounding box center [350, 458] width 146 height 18
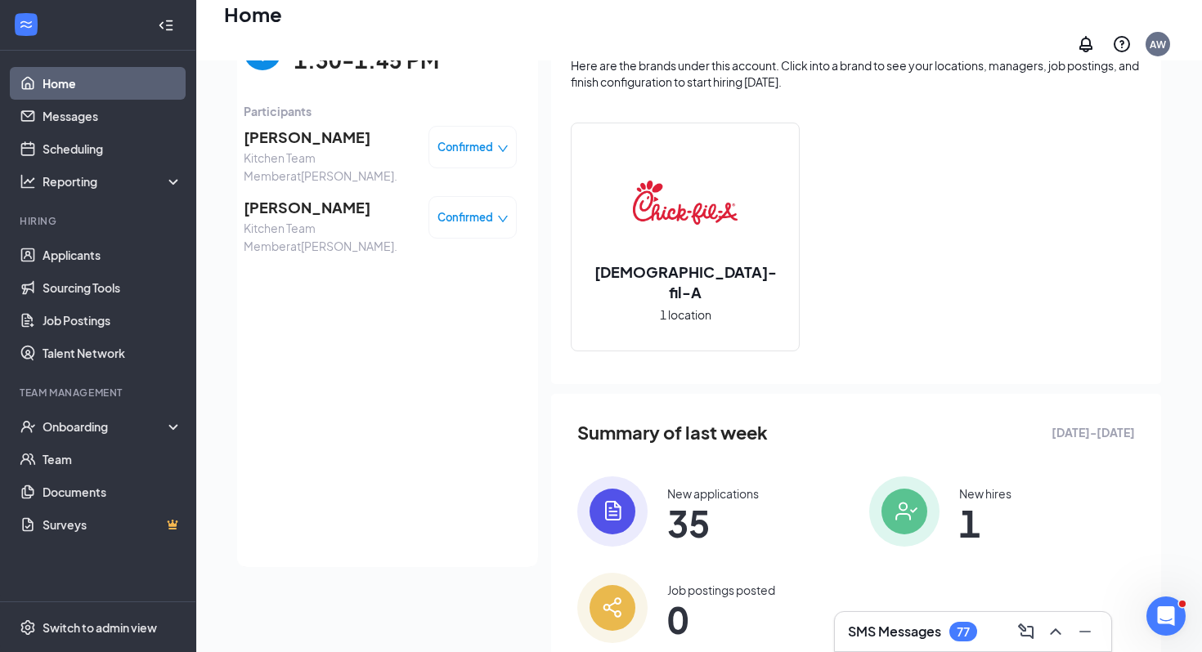
click at [310, 130] on span "[PERSON_NAME]" at bounding box center [330, 137] width 172 height 23
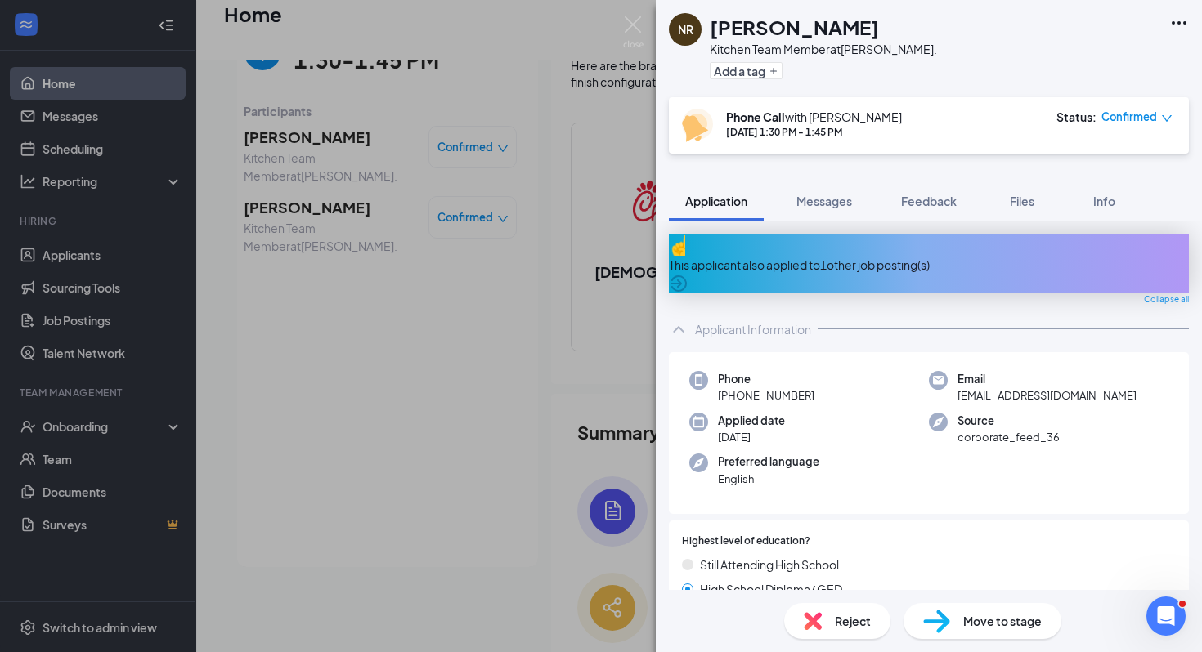
click at [758, 244] on div "This applicant also applied to 1 other job posting(s)" at bounding box center [929, 264] width 520 height 59
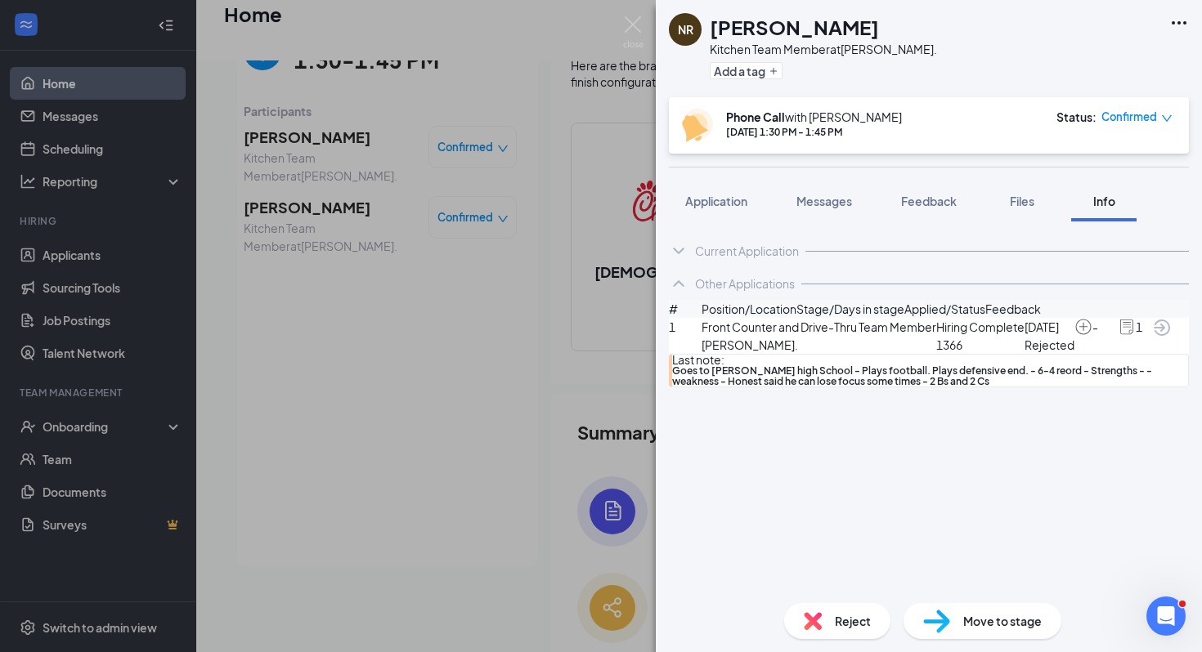
click at [488, 186] on div "NR [PERSON_NAME] Kitchen Team Member at [PERSON_NAME][GEOGRAPHIC_DATA]. Add a t…" at bounding box center [601, 326] width 1202 height 652
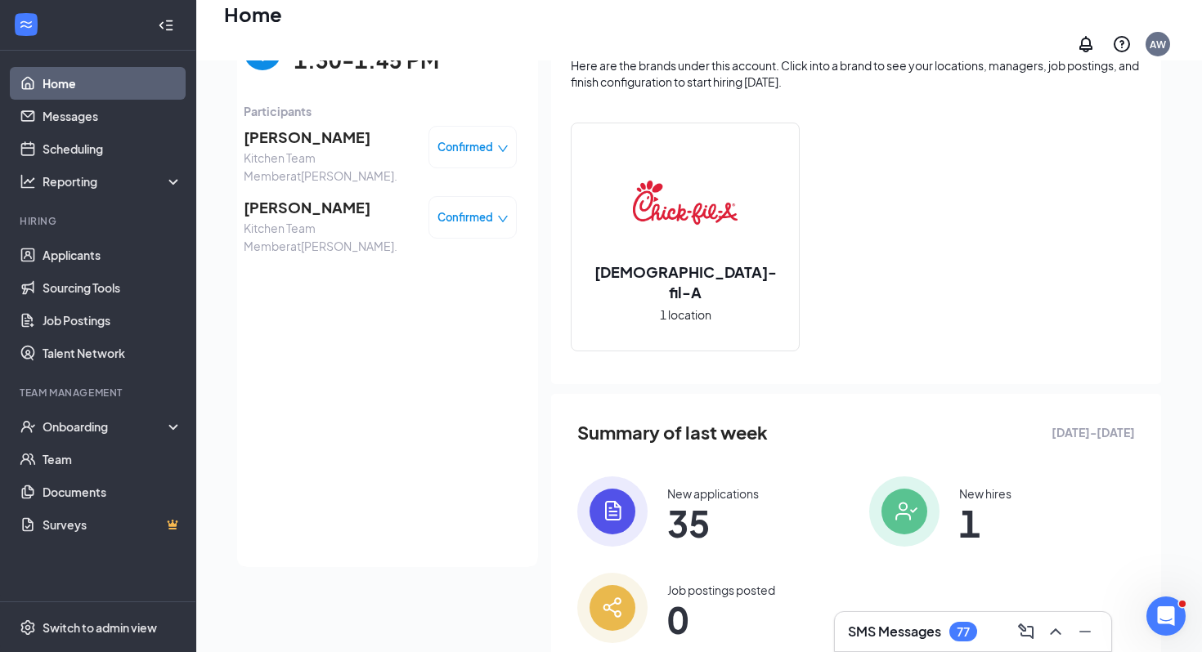
click at [265, 207] on span "[PERSON_NAME]" at bounding box center [330, 207] width 172 height 23
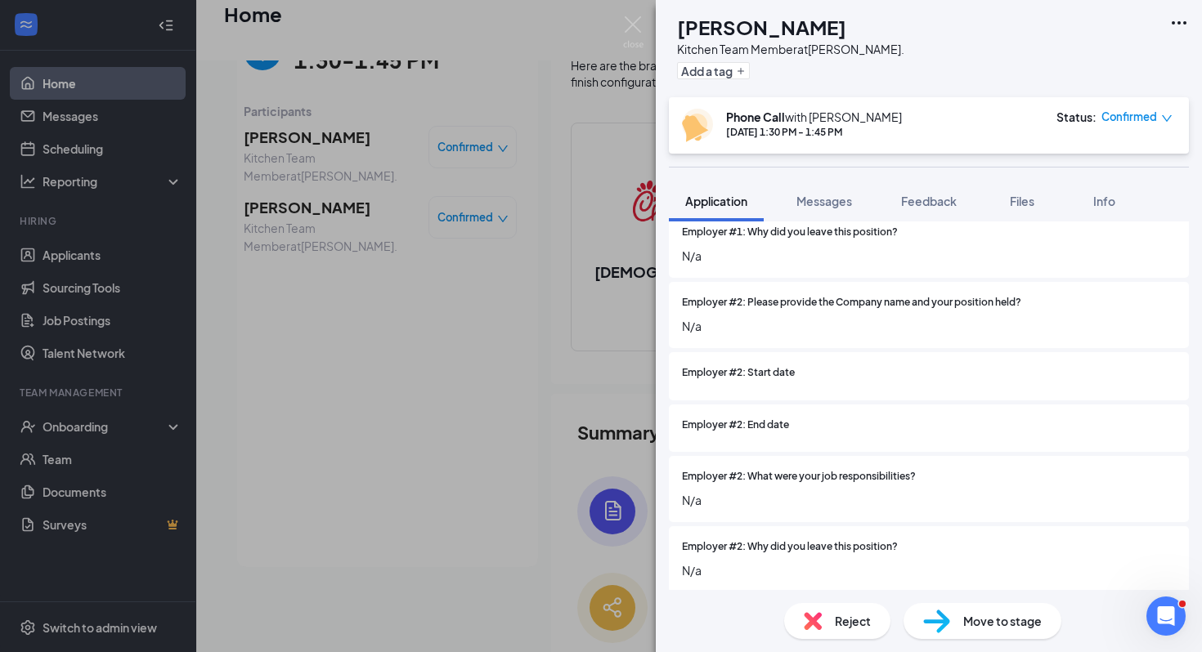
scroll to position [2201, 0]
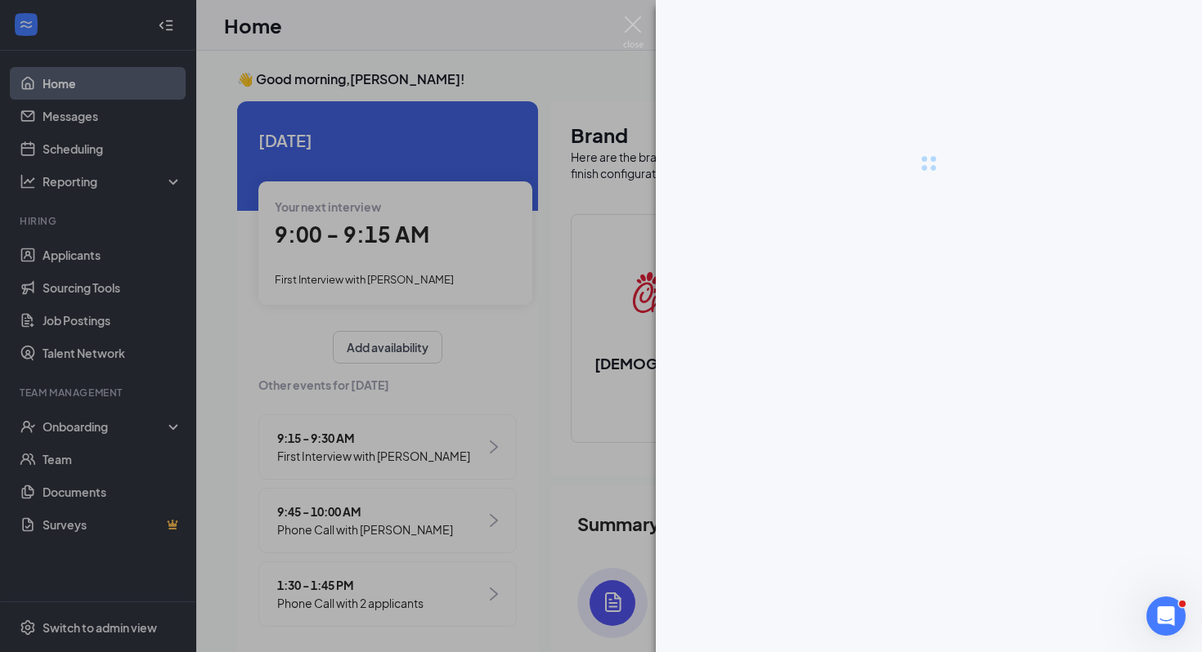
click at [159, 258] on div at bounding box center [601, 326] width 1202 height 652
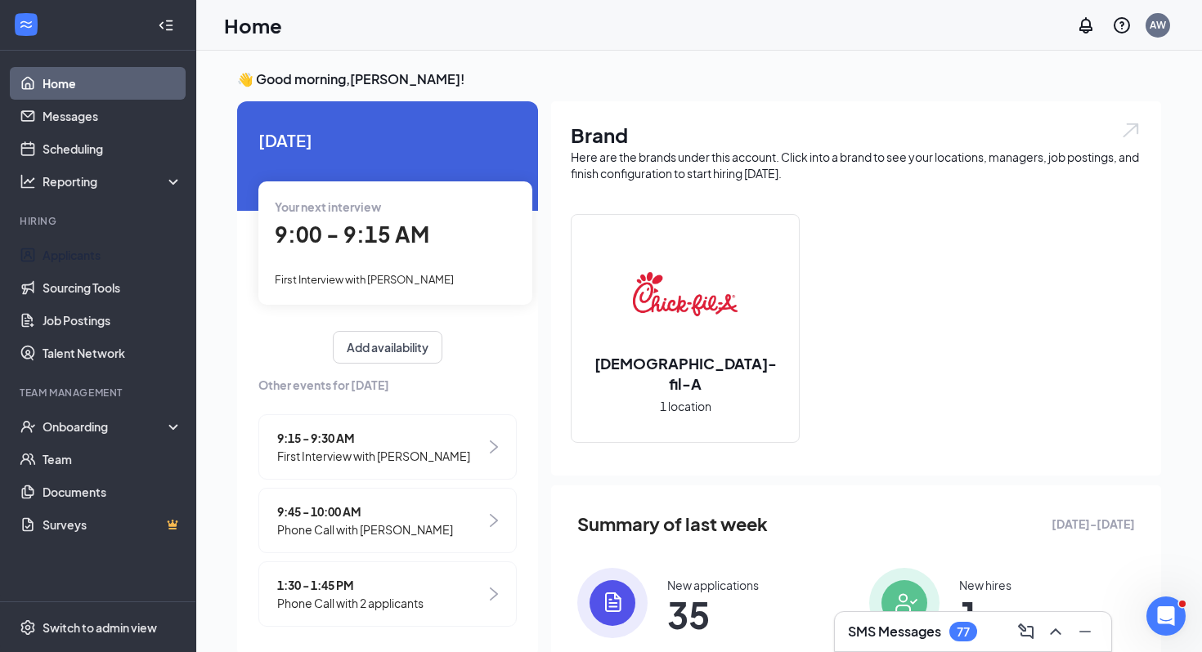
click at [159, 258] on link "Applicants" at bounding box center [113, 255] width 140 height 33
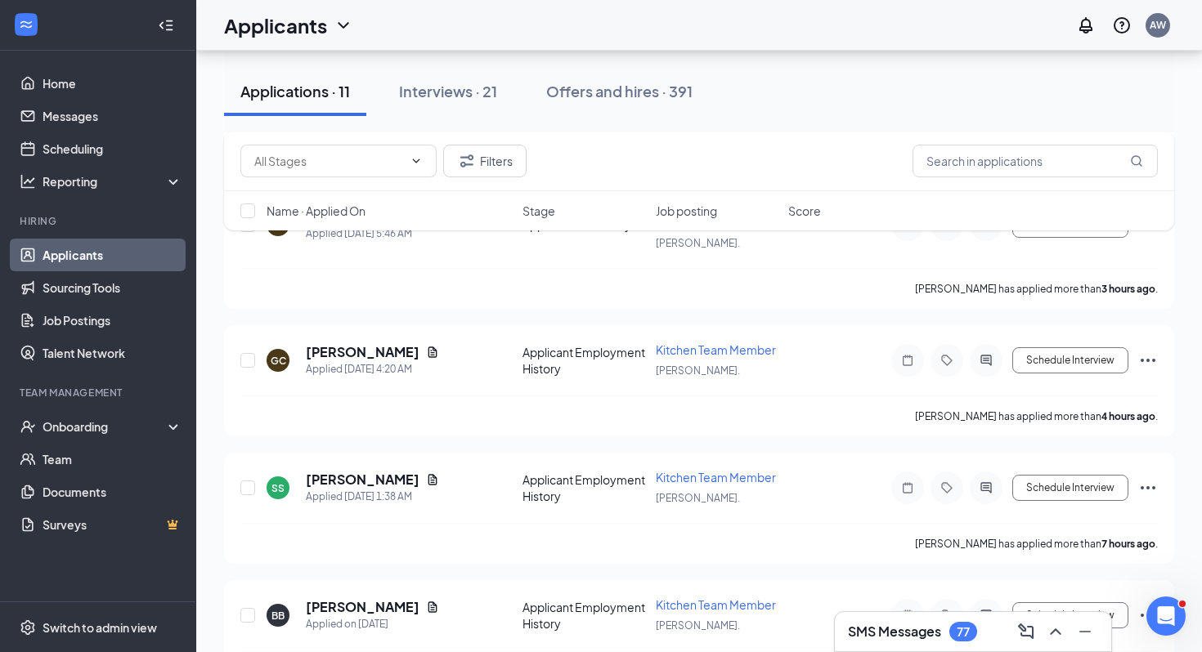
scroll to position [445, 0]
